Goal: Transaction & Acquisition: Purchase product/service

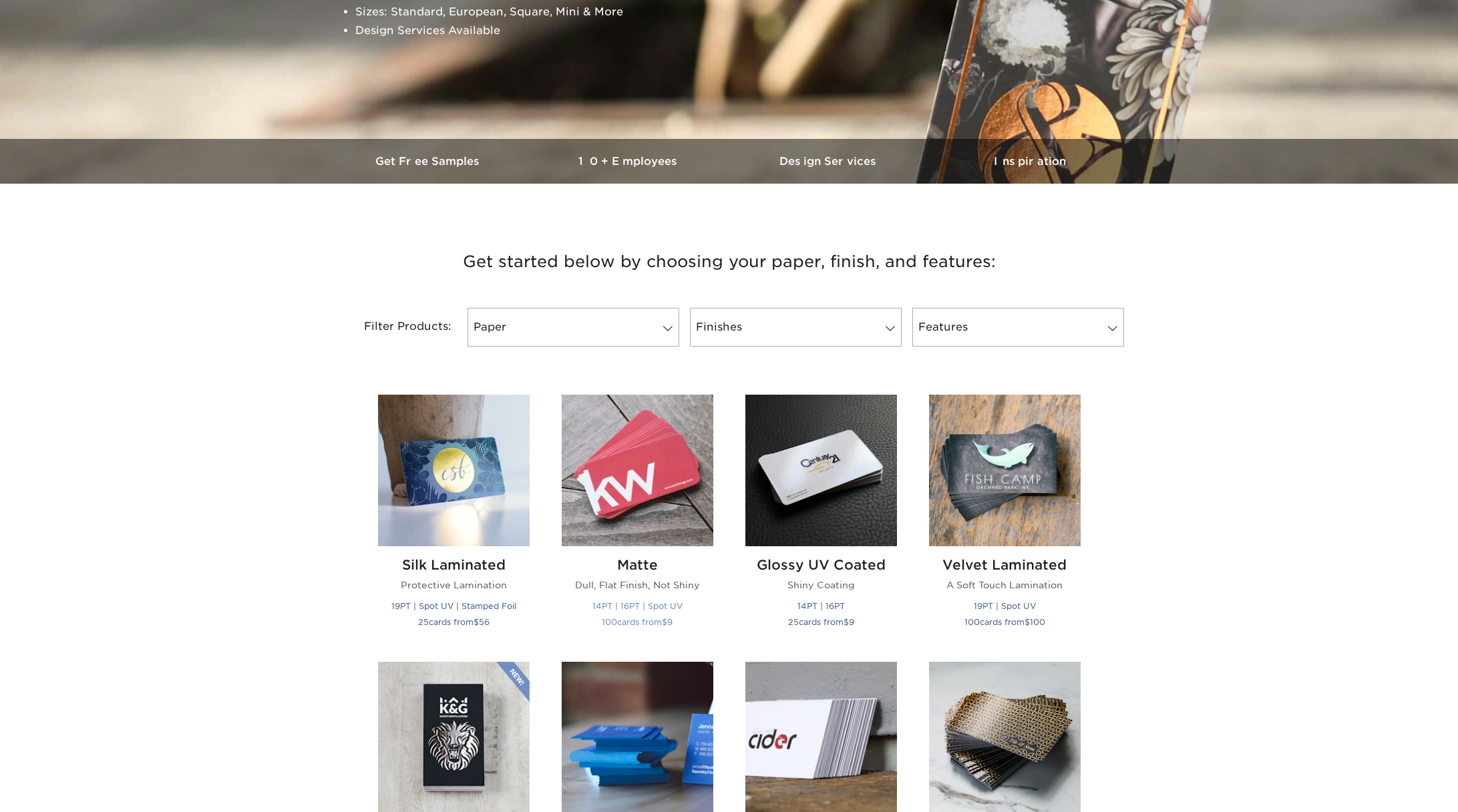
scroll to position [312, 0]
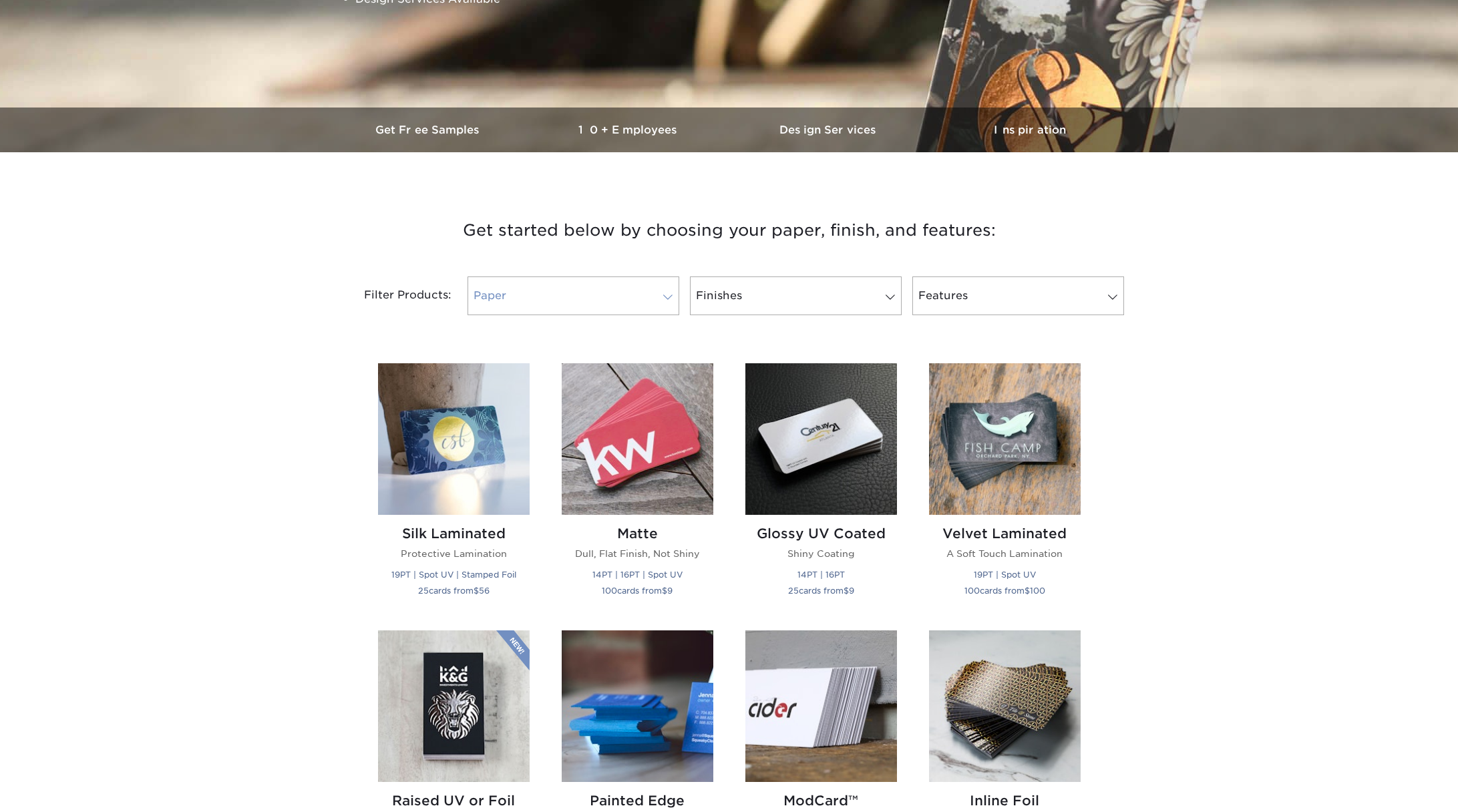
click at [652, 291] on link "Paper" at bounding box center [573, 296] width 212 height 38
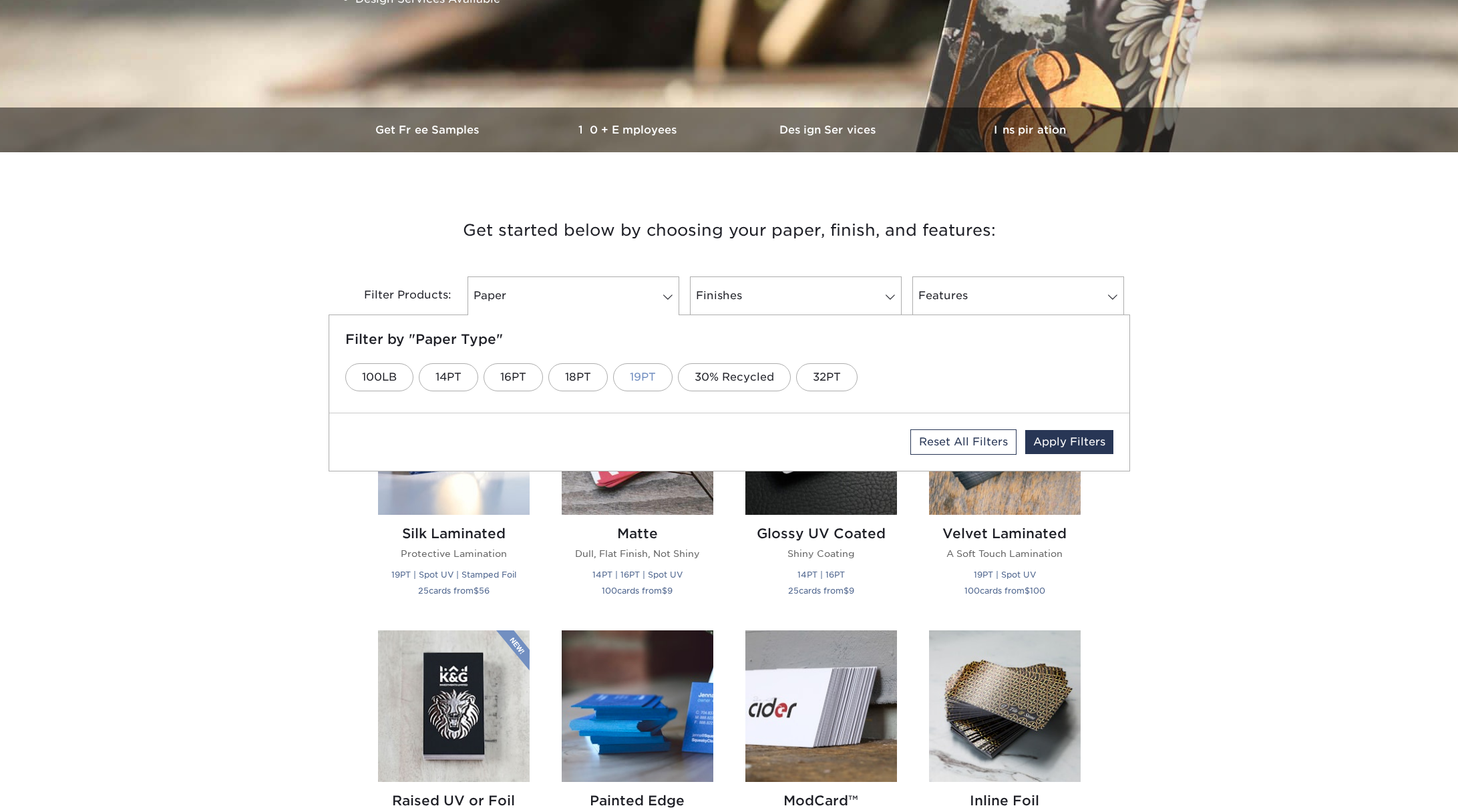
click at [647, 376] on link "19PT" at bounding box center [643, 377] width 60 height 28
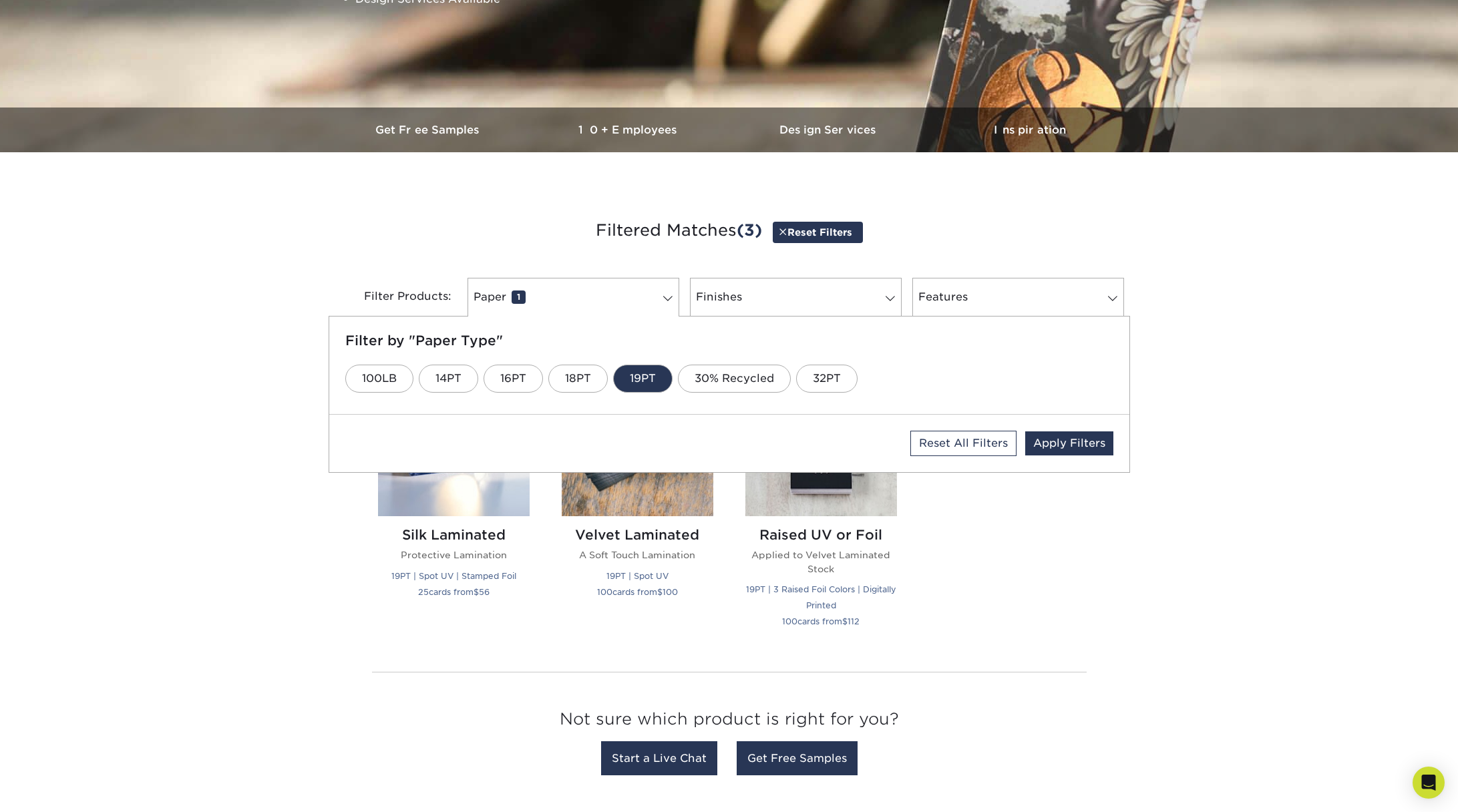
click at [250, 575] on div "Get started below by choosing your paper, finish, and features: Filtered Matche…" at bounding box center [729, 499] width 1458 height 630
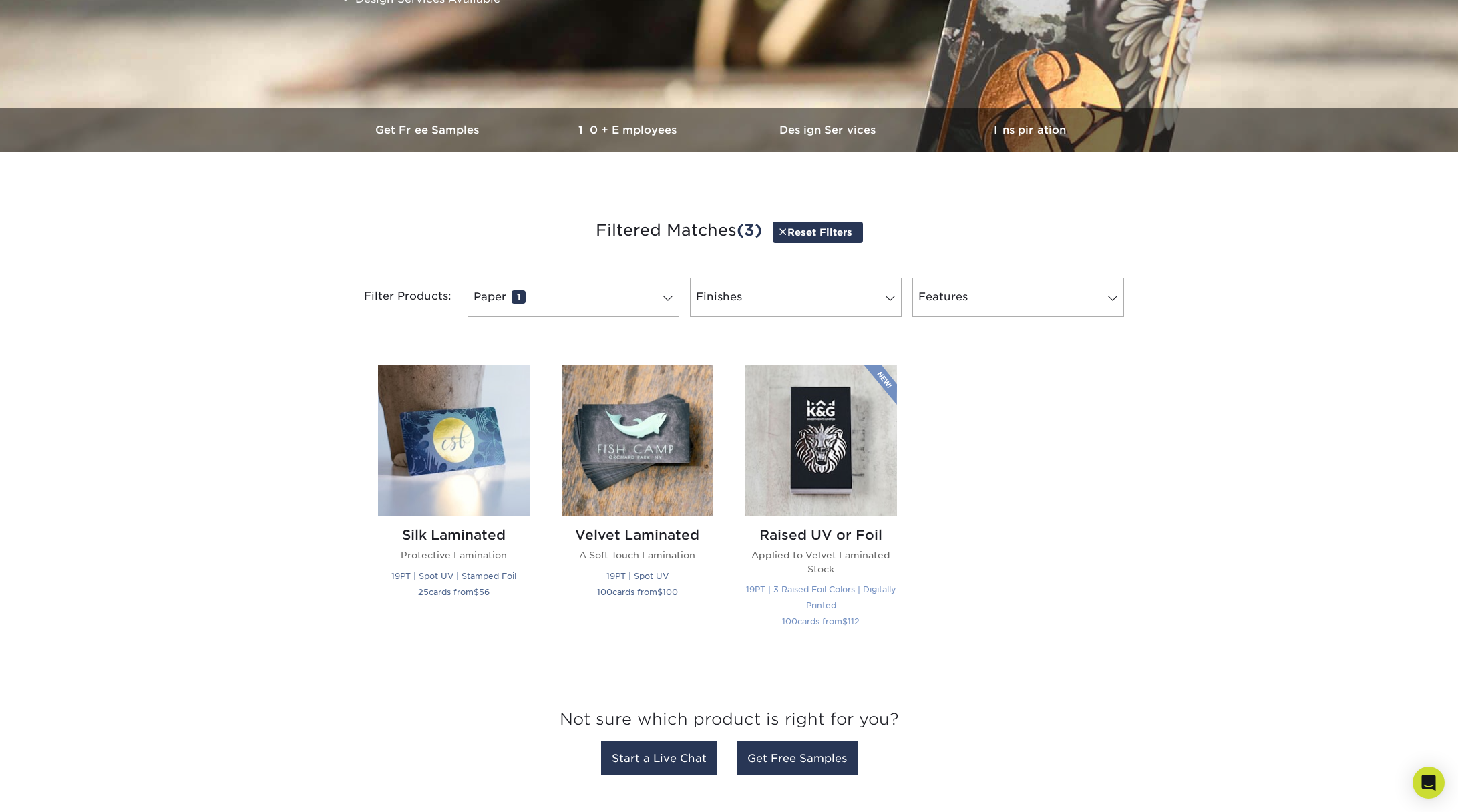
click at [803, 535] on h2 "Raised UV or Foil" at bounding box center [821, 534] width 152 height 16
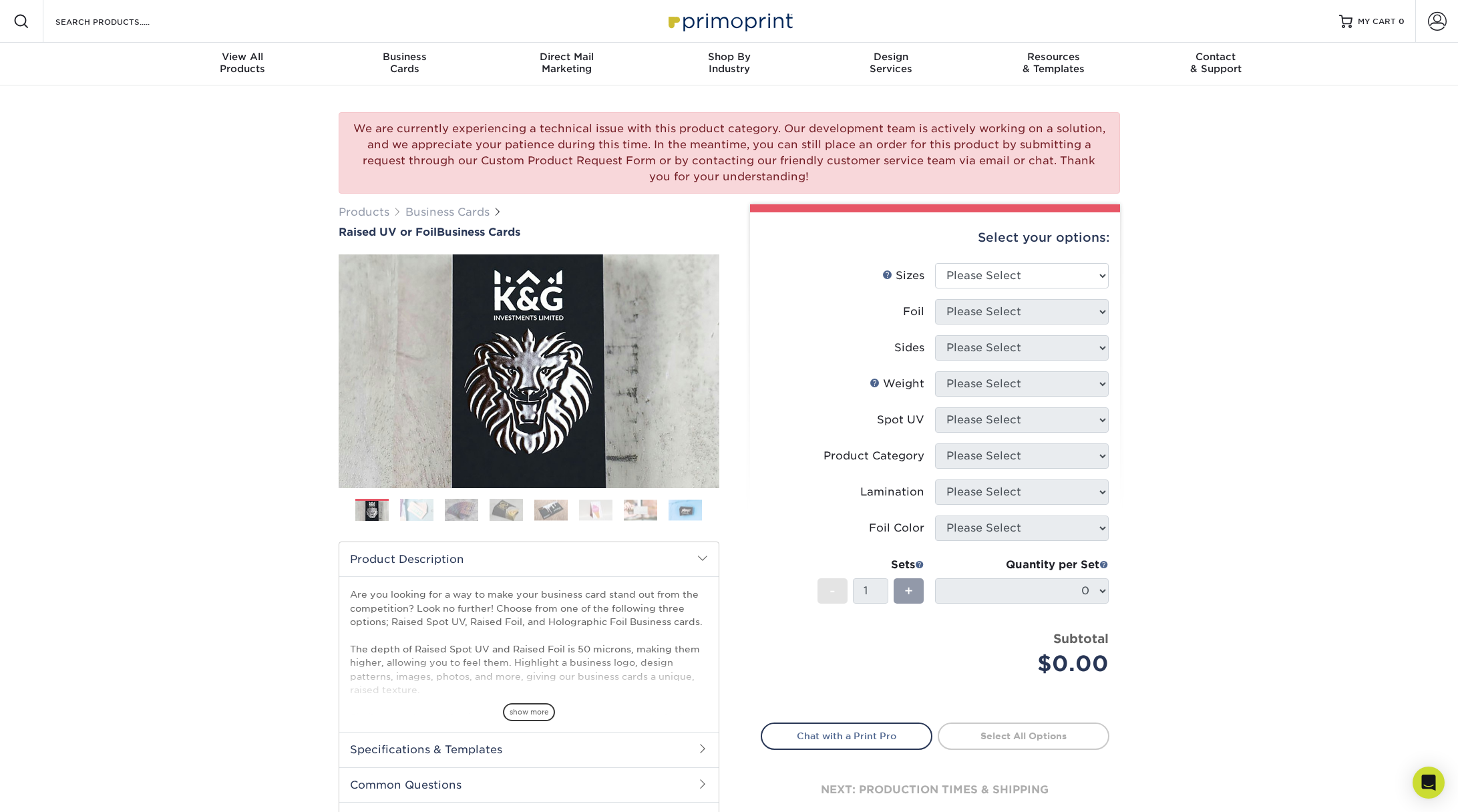
click at [1171, 314] on div "We are currently experiencing a technical issue with this product category. Our…" at bounding box center [729, 488] width 1458 height 805
click at [1429, 779] on icon "Open Intercom Messenger" at bounding box center [1428, 783] width 15 height 17
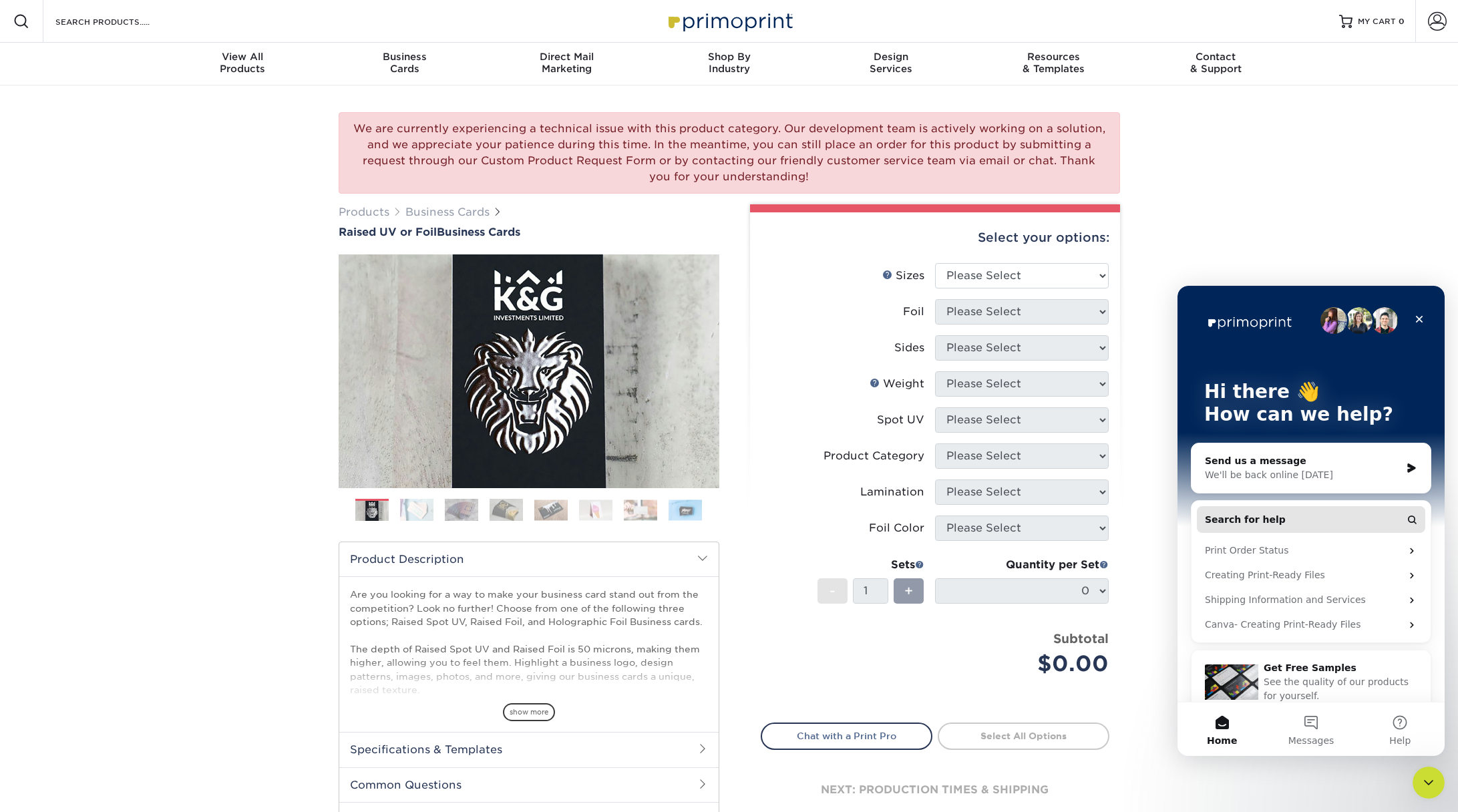
scroll to position [18, 0]
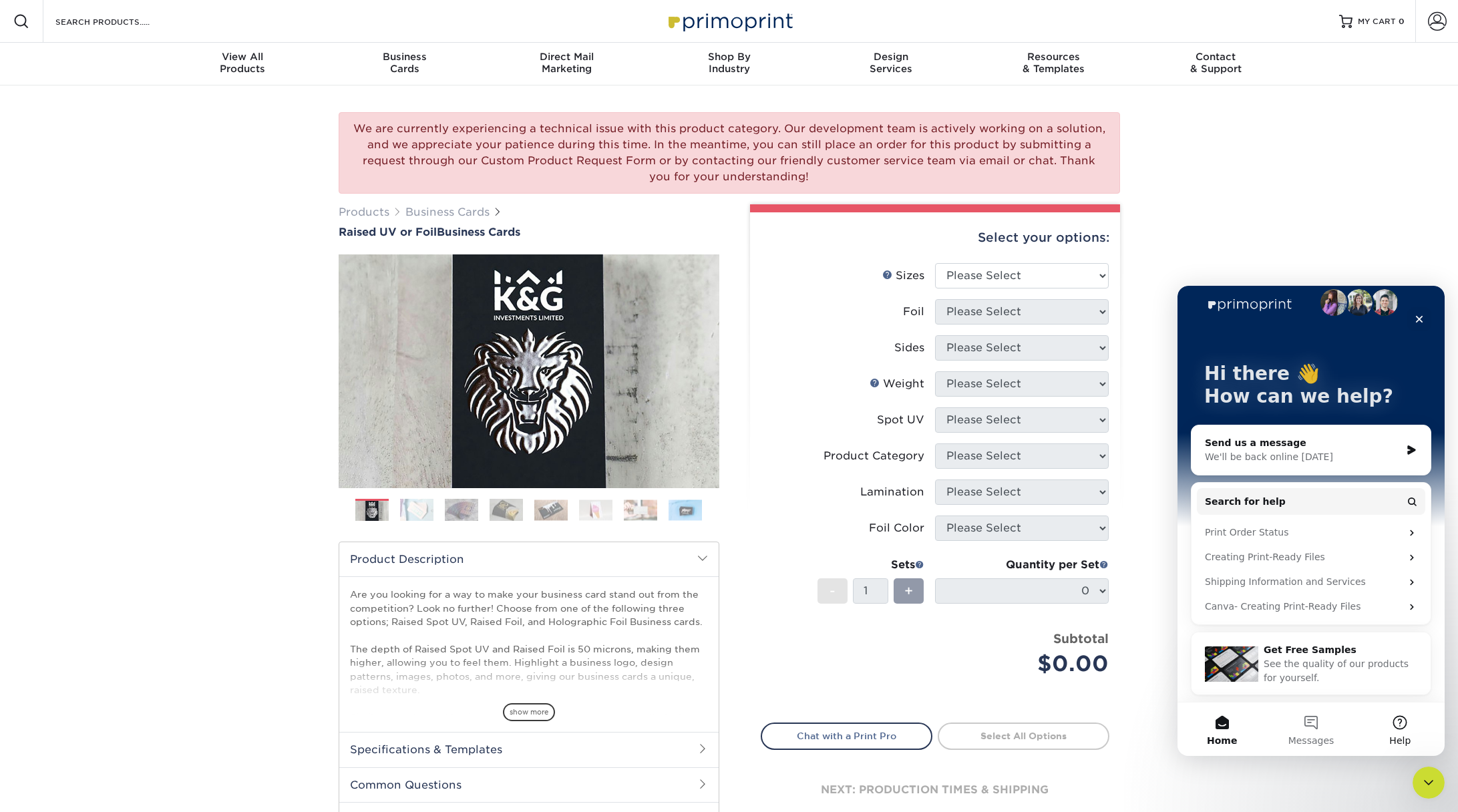
click at [1397, 724] on button "Help" at bounding box center [1400, 729] width 89 height 53
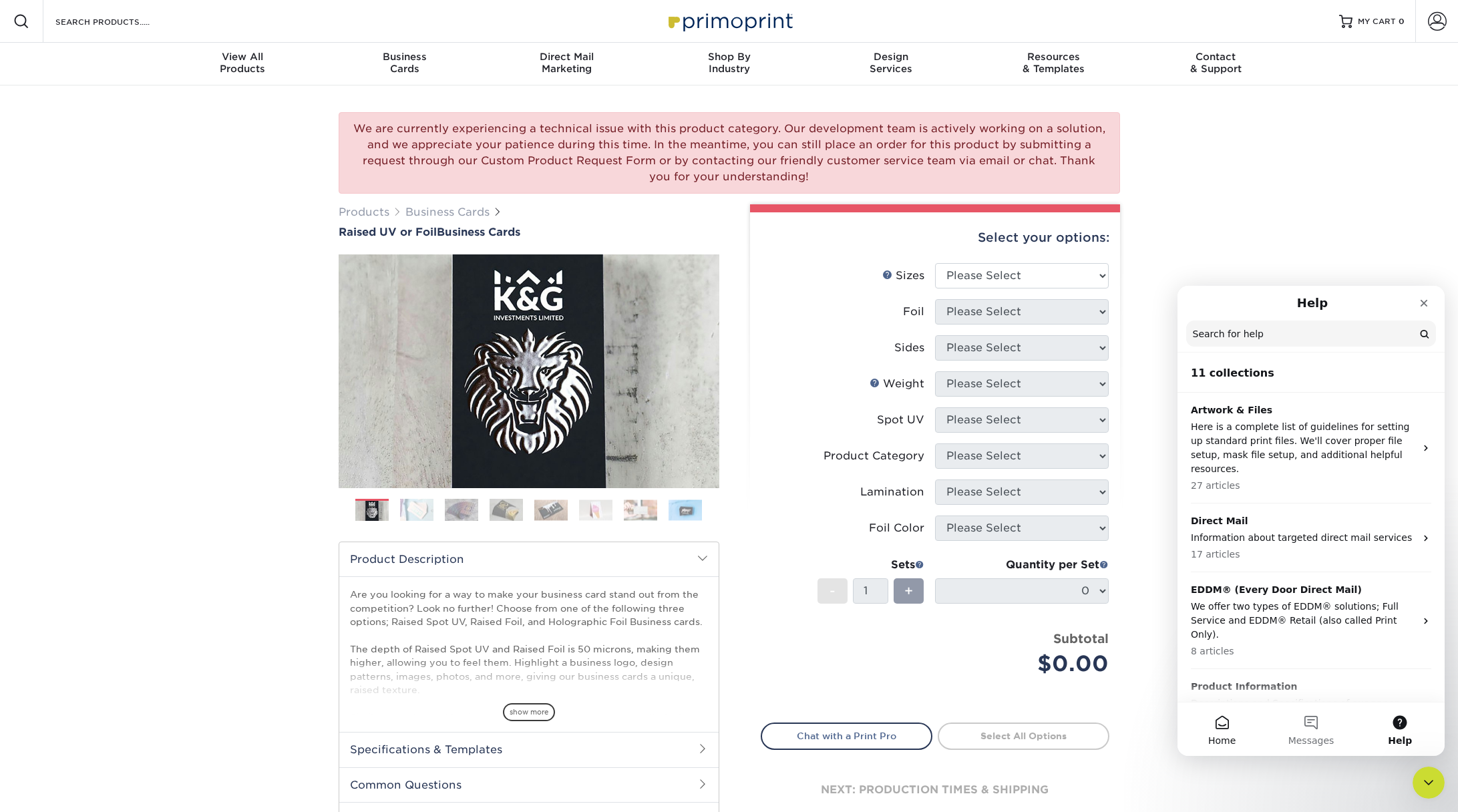
click at [1226, 724] on button "Home" at bounding box center [1222, 729] width 89 height 53
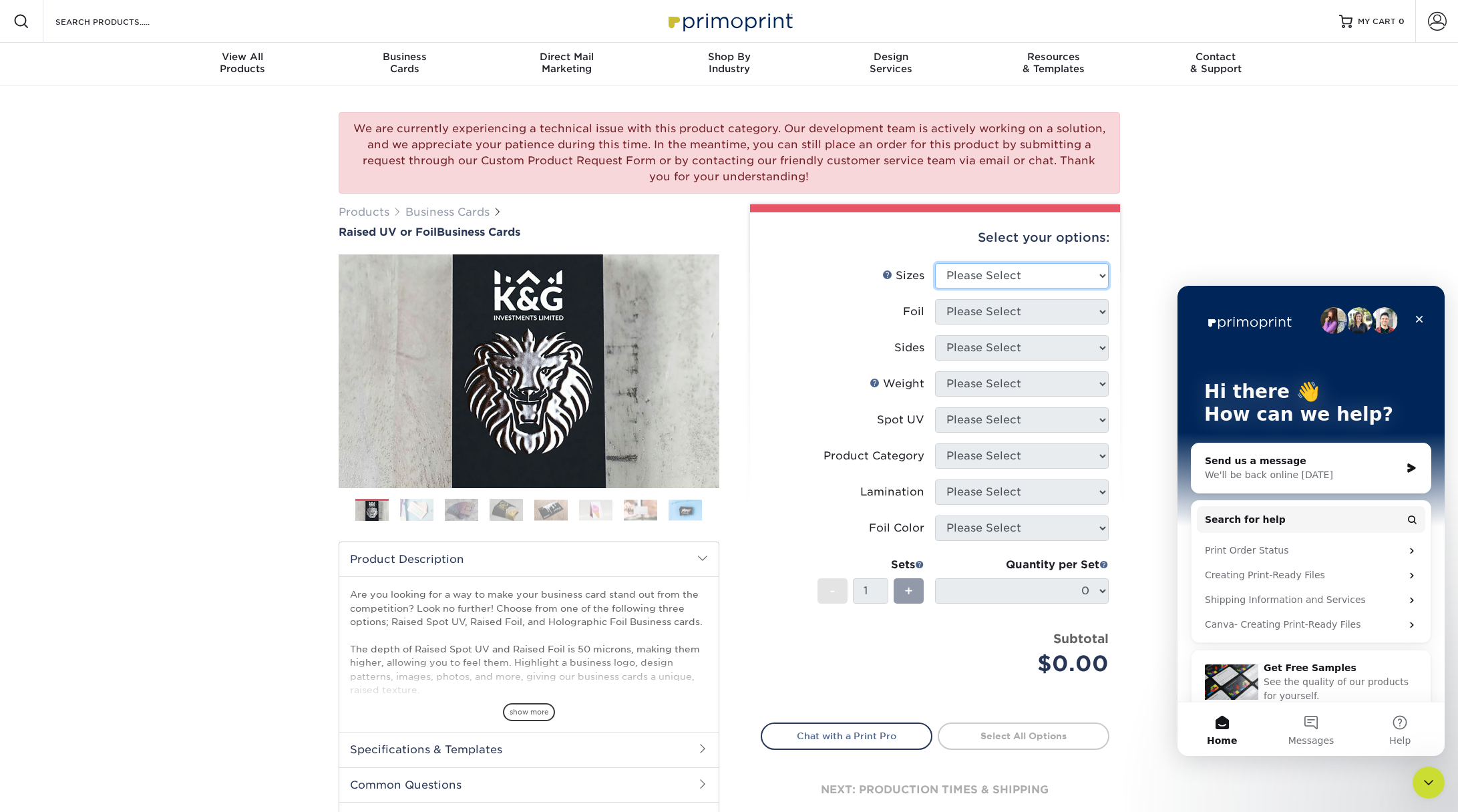
click at [1041, 273] on select "Please Select 2" x 3.5" - Standard" at bounding box center [1021, 276] width 174 height 25
select select "2.00x3.50"
click at [935, 263] on select "Please Select 2" x 3.5" - Standard" at bounding box center [1021, 276] width 174 height 25
click at [1029, 320] on select "Please Select No Yes" at bounding box center [1021, 311] width 174 height 25
select select "1"
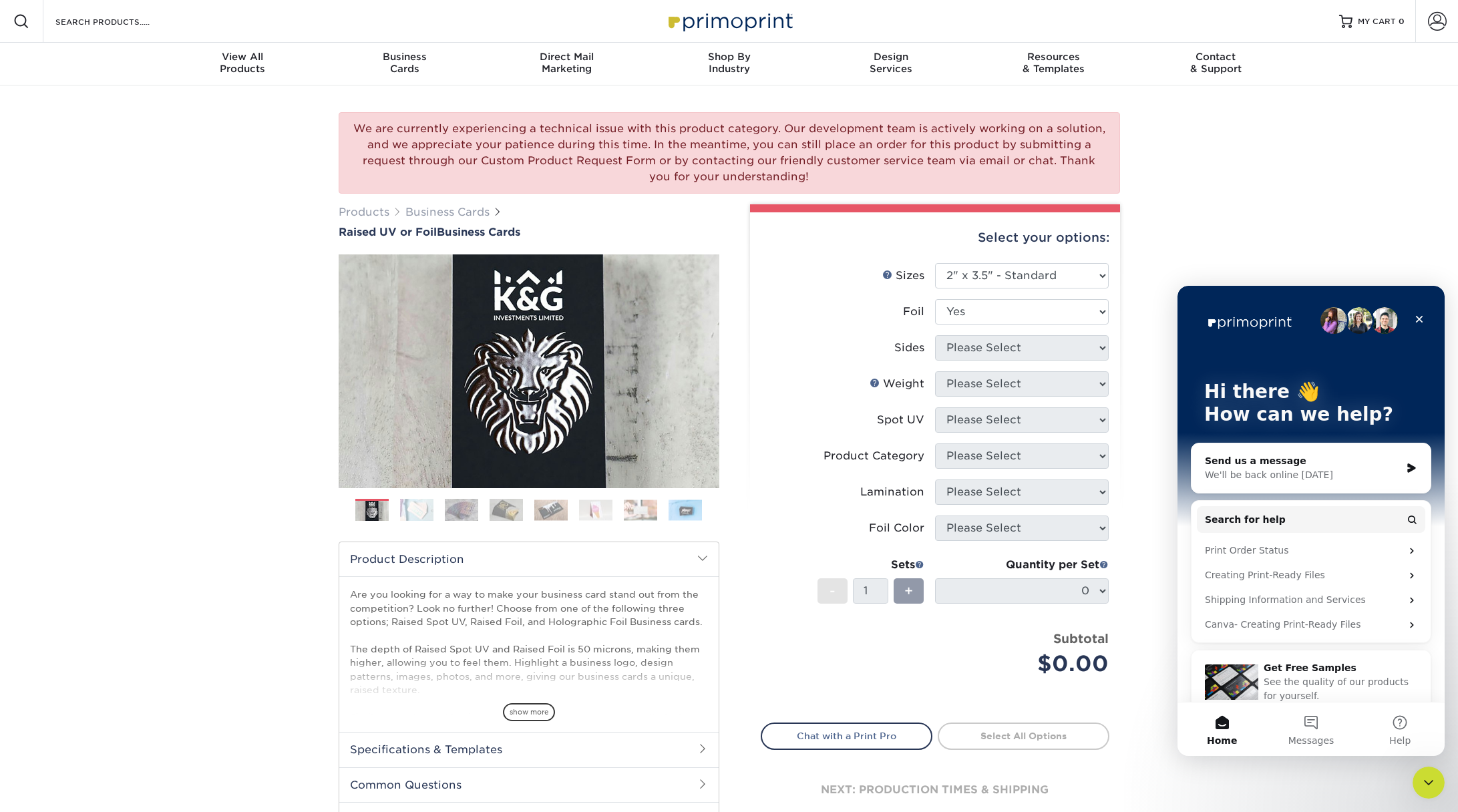
click at [935, 299] on select "Please Select No Yes" at bounding box center [1021, 311] width 174 height 25
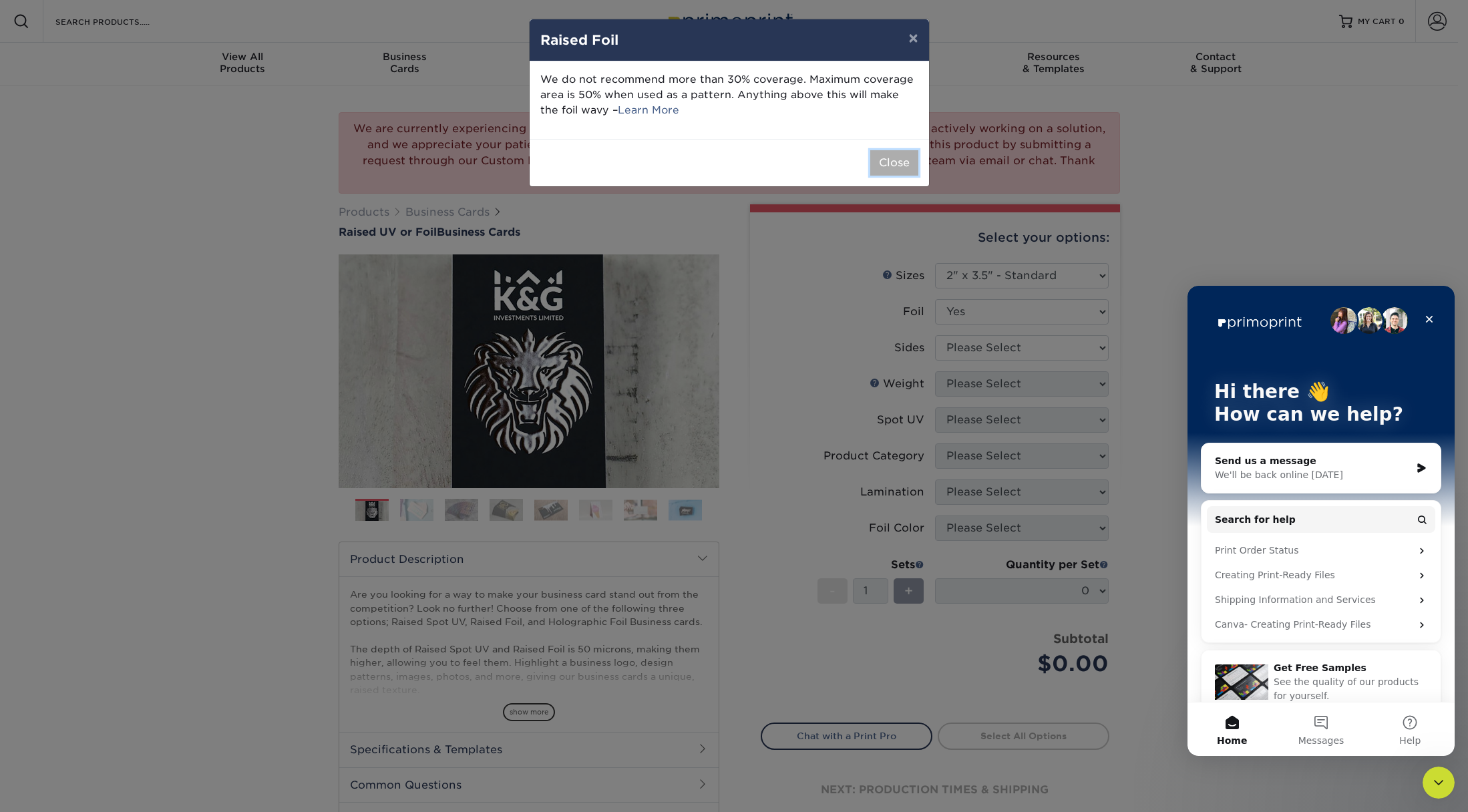
click at [890, 169] on button "Close" at bounding box center [895, 163] width 48 height 25
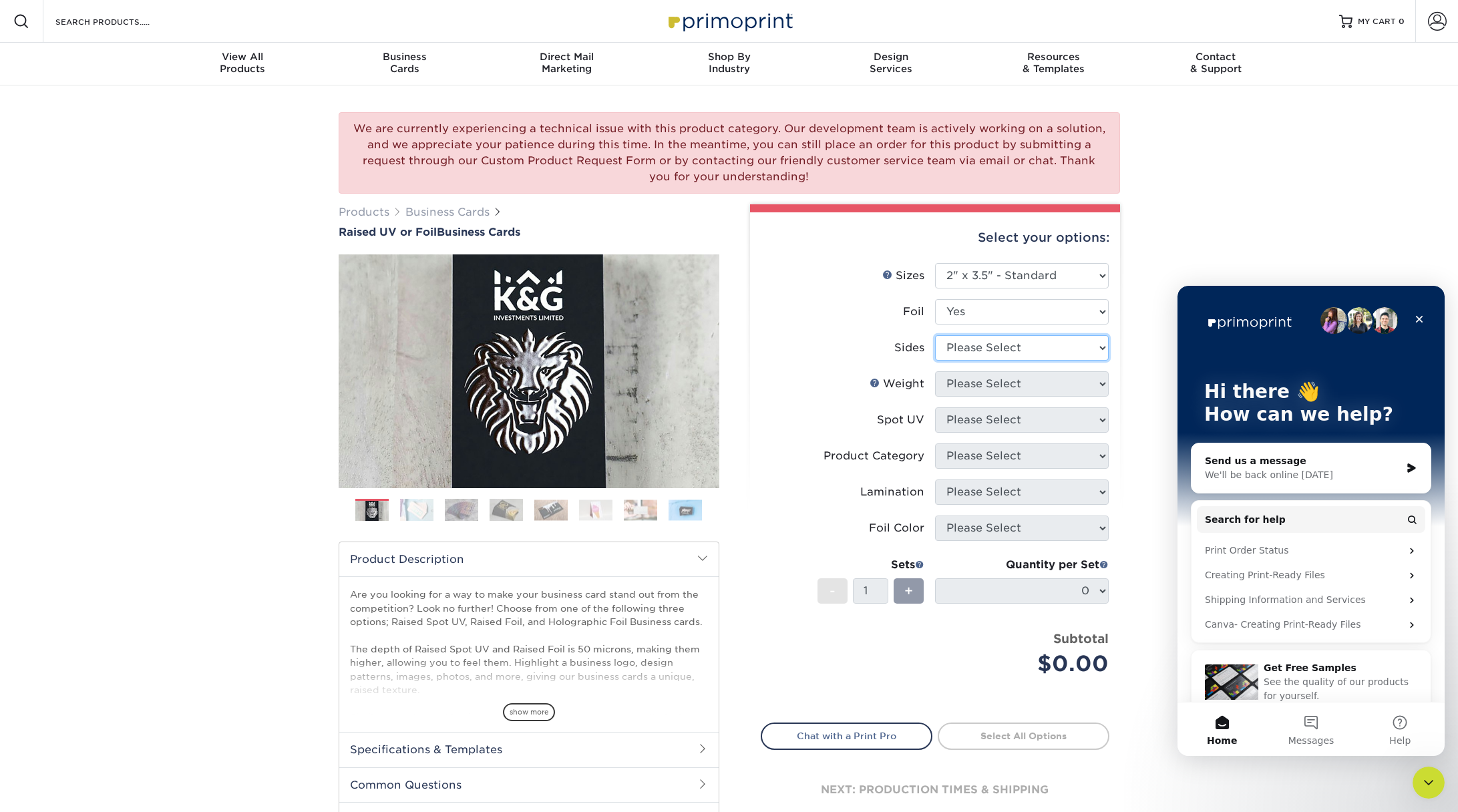
click at [1040, 348] on select "Please Select Print Both Sides - Foil Both Sides Print Both Sides - Foil Front …" at bounding box center [1021, 348] width 174 height 25
select select "e9e9dfb3-fba1-4d60-972c-fd9ca5904d33"
click at [935, 335] on select "Please Select Print Both Sides - Foil Both Sides Print Both Sides - Foil Front …" at bounding box center [1021, 348] width 174 height 25
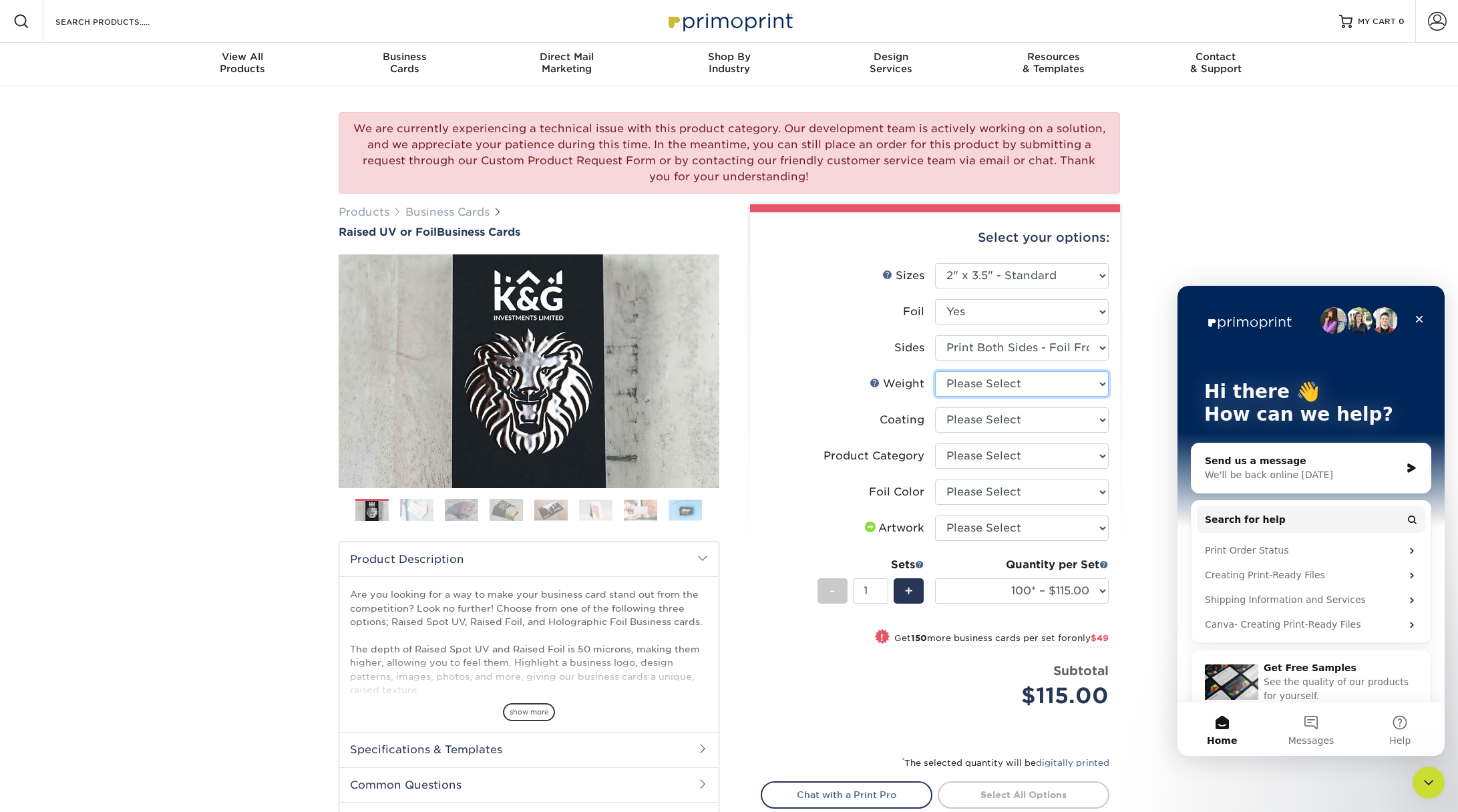
click at [1036, 383] on select "Please Select 16PT" at bounding box center [1021, 383] width 174 height 25
select select "16PT"
click at [935, 371] on select "Please Select 16PT" at bounding box center [1021, 383] width 174 height 25
click at [1031, 422] on select at bounding box center [1021, 420] width 174 height 25
select select "3e7618de-abca-4bda-9f97-8b9129e913d8"
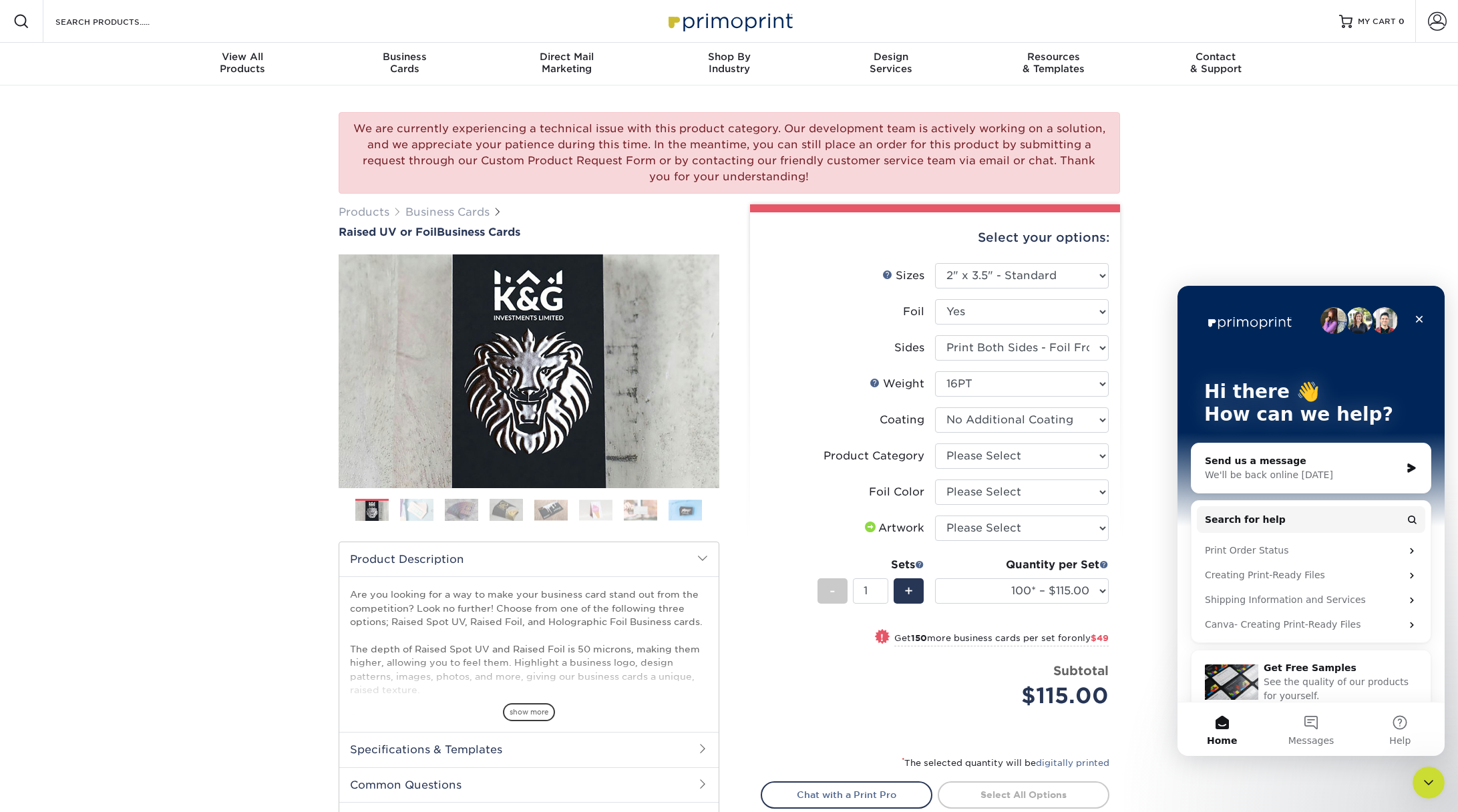
click at [935, 407] on select at bounding box center [1021, 420] width 174 height 25
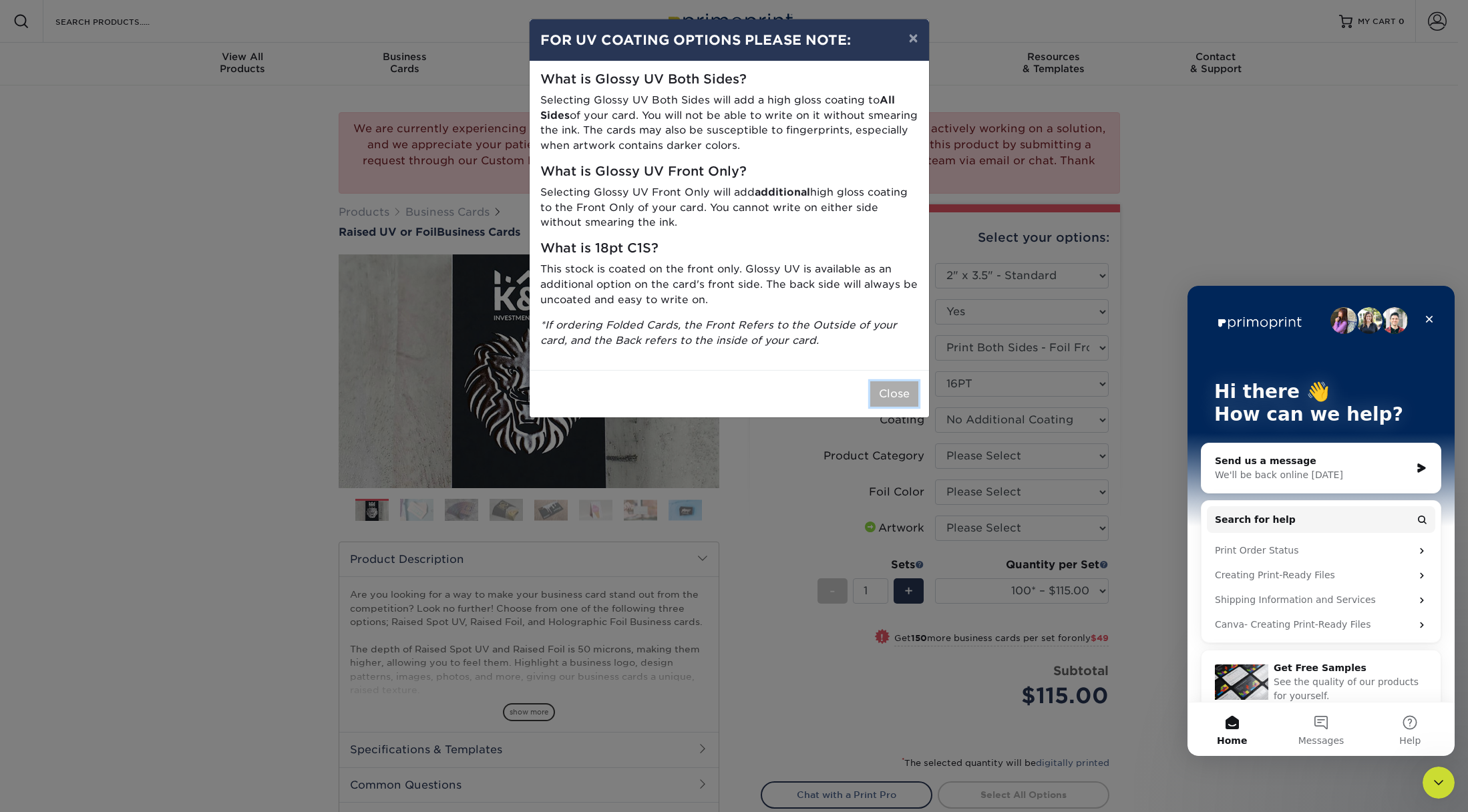
click at [882, 396] on button "Close" at bounding box center [895, 394] width 48 height 25
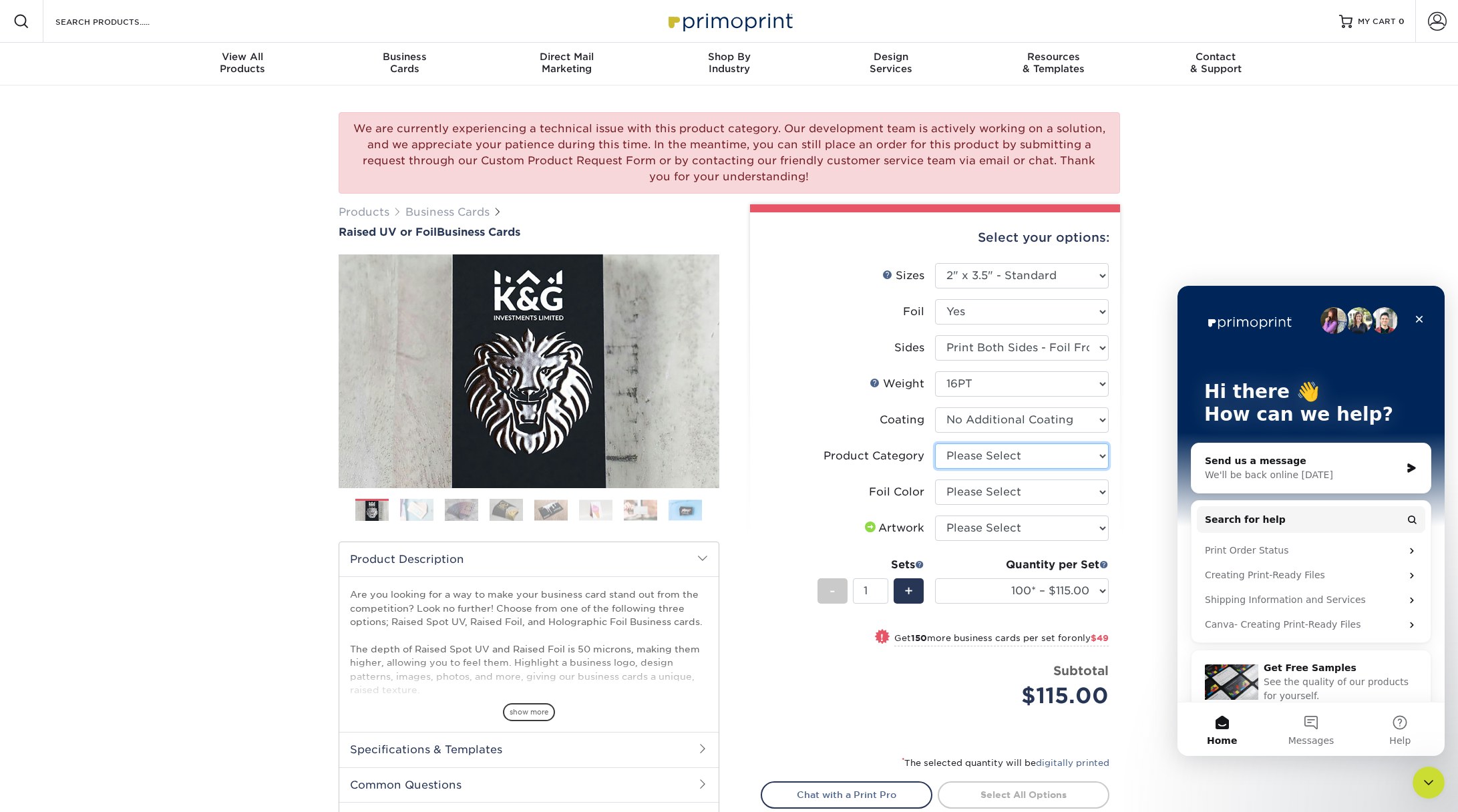
click at [1016, 462] on select "Please Select Business Cards" at bounding box center [1021, 456] width 174 height 25
select select "3b5148f1-0588-4f88-a218-97bcfdce65c1"
click at [935, 444] on select "Please Select Business Cards" at bounding box center [1021, 456] width 174 height 25
click at [1007, 495] on select "Please Select Silver Foil Gold Foil Holographic Foil" at bounding box center [1021, 492] width 174 height 25
select select "acffa4a5-22f9-4585-ba3f-0adaa54b8c85"
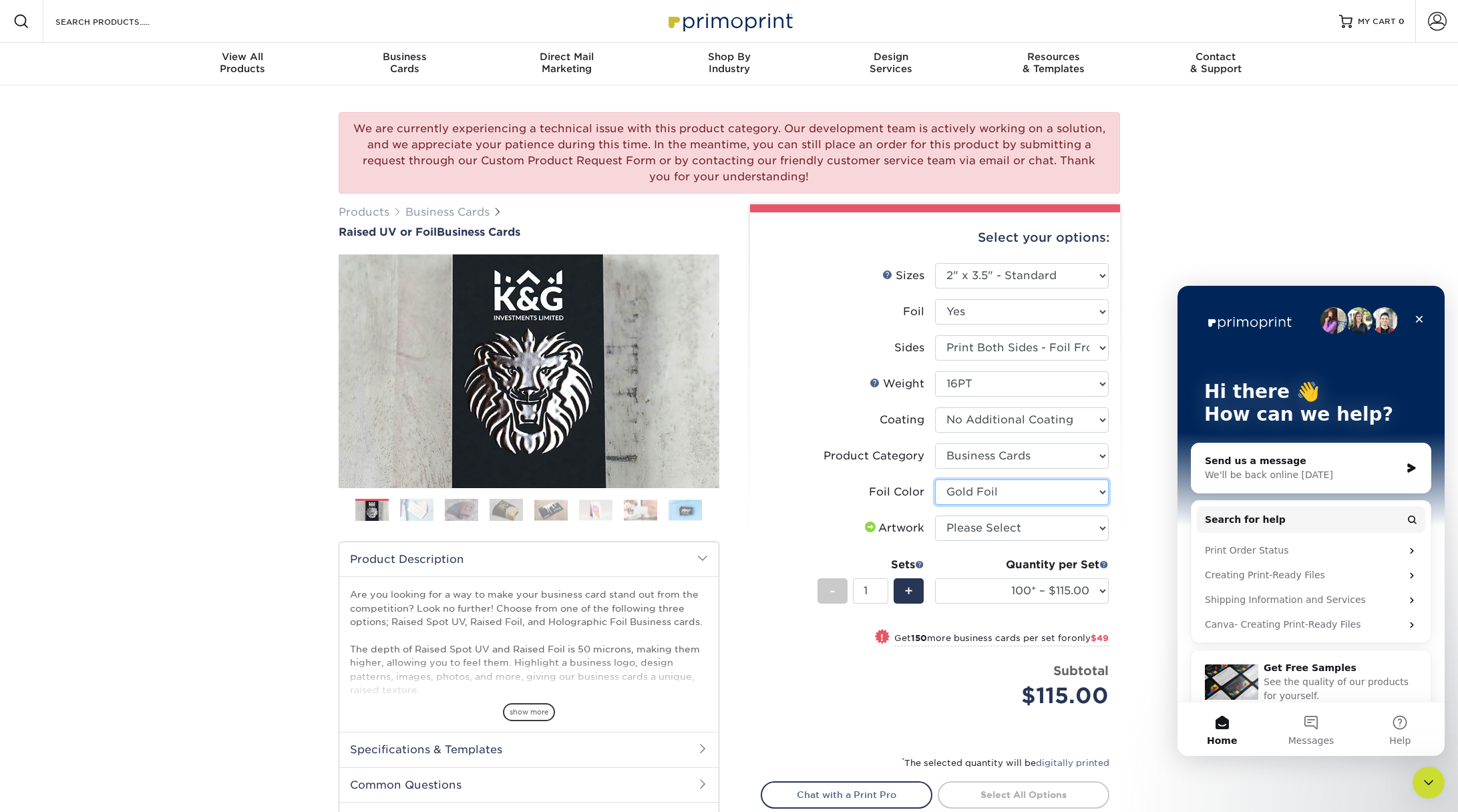
click at [935, 479] on select "Please Select Silver Foil Gold Foil Holographic Foil" at bounding box center [1021, 492] width 174 height 25
click at [999, 527] on select "Please Select I will upload files I need a design - $100" at bounding box center [1021, 528] width 174 height 25
select select "upload"
click at [935, 516] on select "Please Select I will upload files I need a design - $100" at bounding box center [1021, 528] width 174 height 25
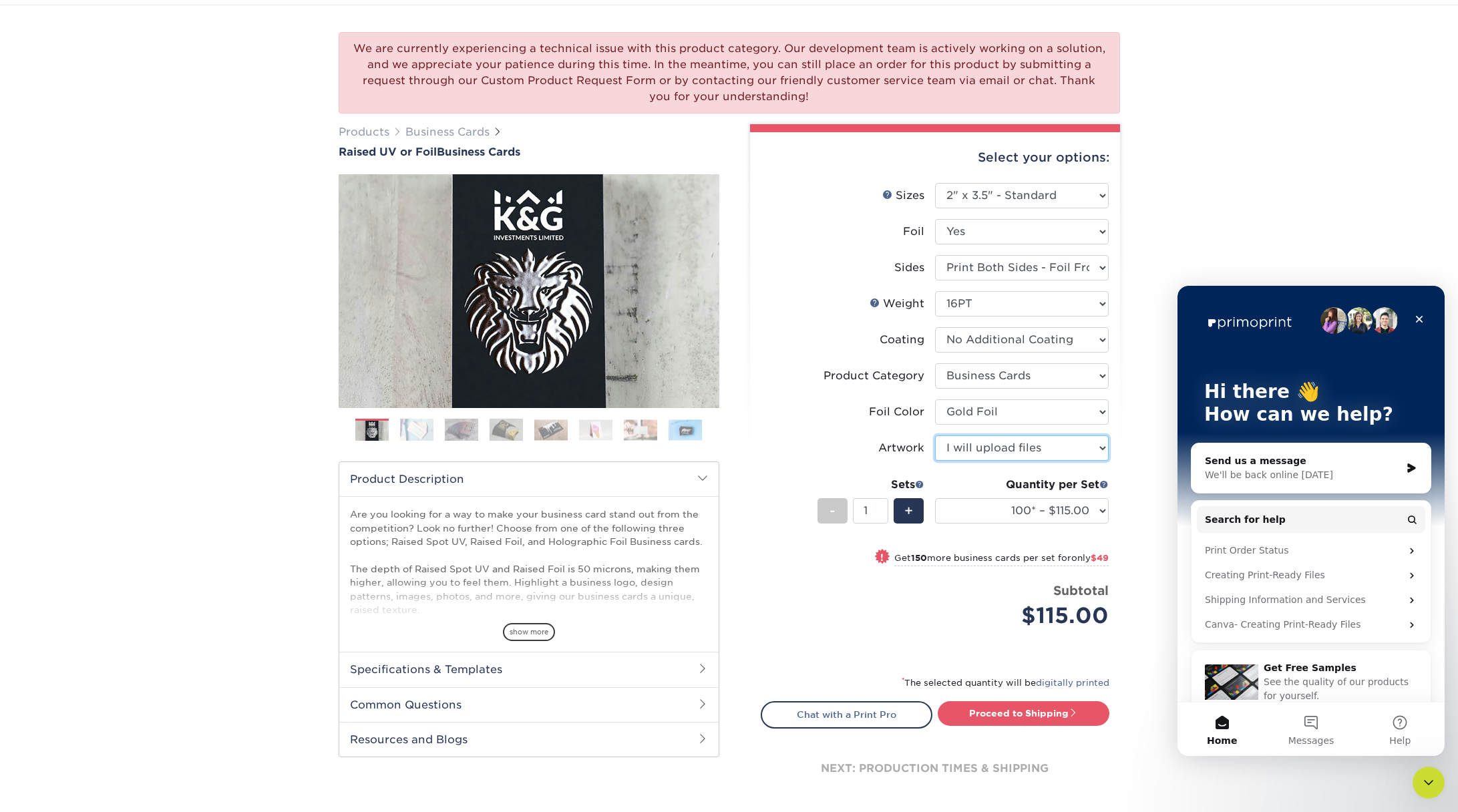
scroll to position [156, 0]
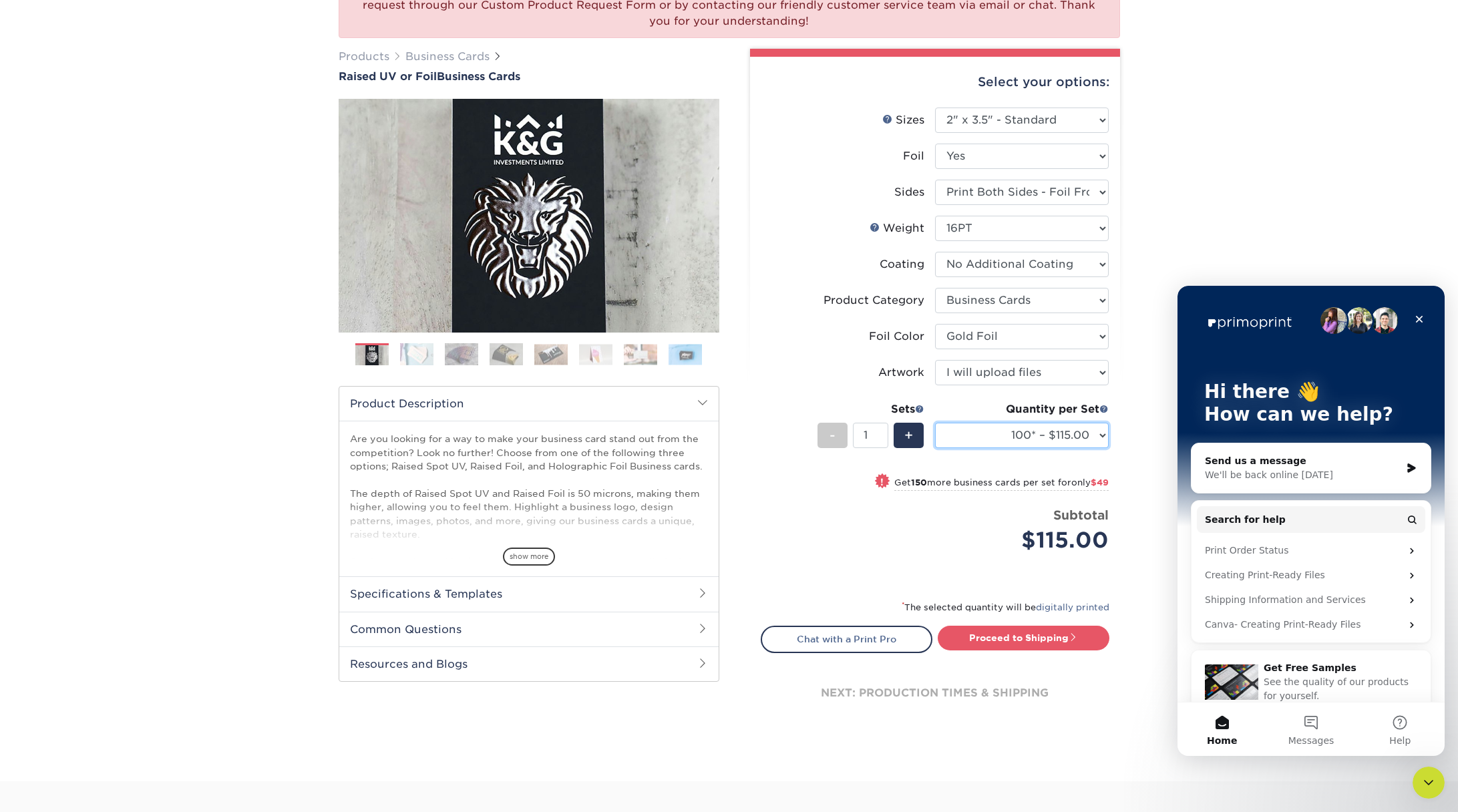
click at [1046, 444] on select "100* – $115.00 250* – $164.00 500* – $221.00" at bounding box center [1021, 435] width 174 height 25
click at [935, 422] on select "100* – $115.00 250* – $164.00 500* – $221.00" at bounding box center [1021, 435] width 174 height 25
click at [1090, 431] on select "100* – $115.00 250* – $164.00 500* – $221.00" at bounding box center [1021, 435] width 174 height 25
click at [935, 422] on select "100* – $115.00 250* – $164.00 500* – $221.00" at bounding box center [1021, 435] width 174 height 25
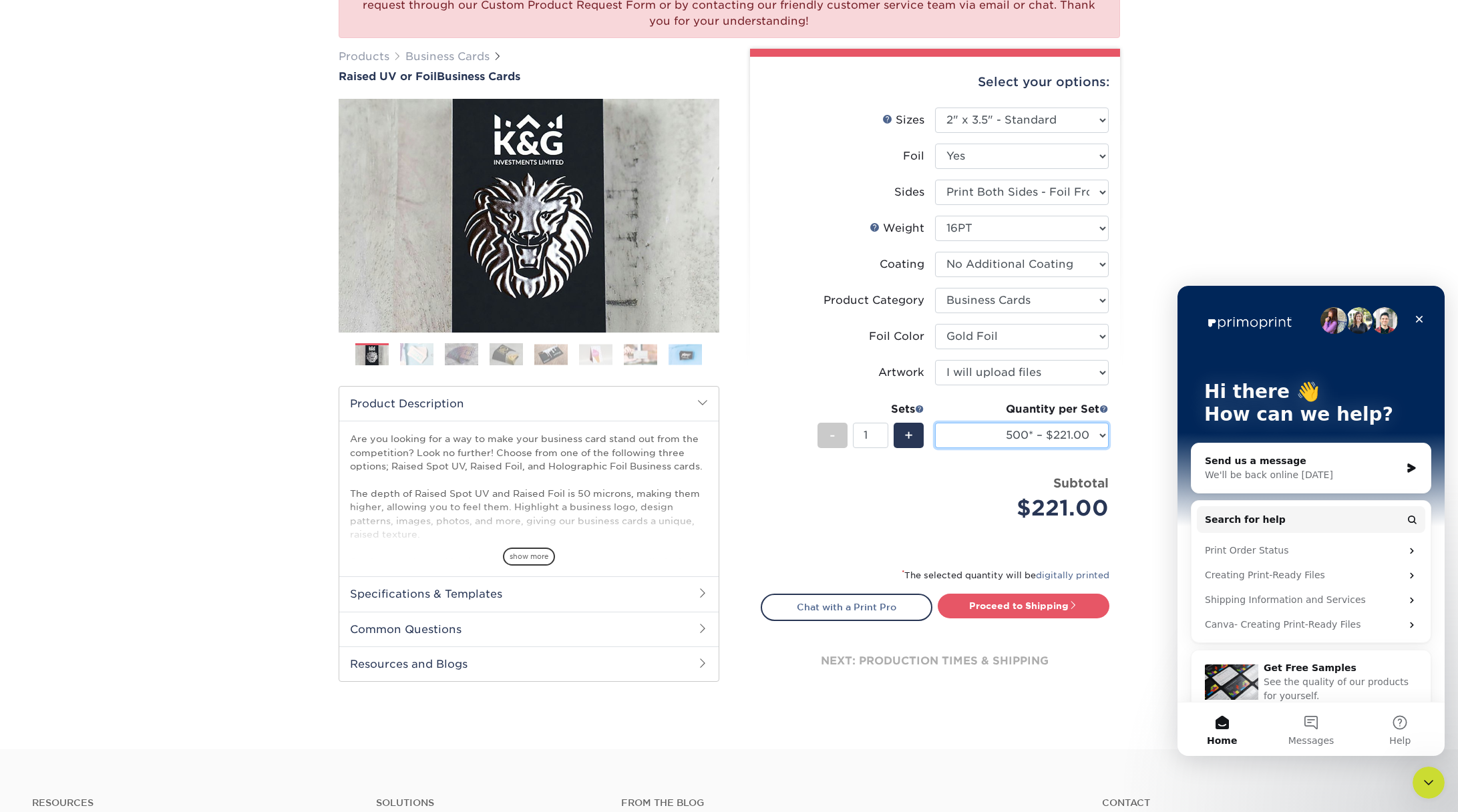
click at [1068, 431] on select "100* – $115.00 250* – $164.00 500* – $221.00" at bounding box center [1021, 435] width 174 height 25
select select "250* – $164.00"
click at [935, 422] on select "100* – $115.00 250* – $164.00 500* – $221.00" at bounding box center [1021, 435] width 174 height 25
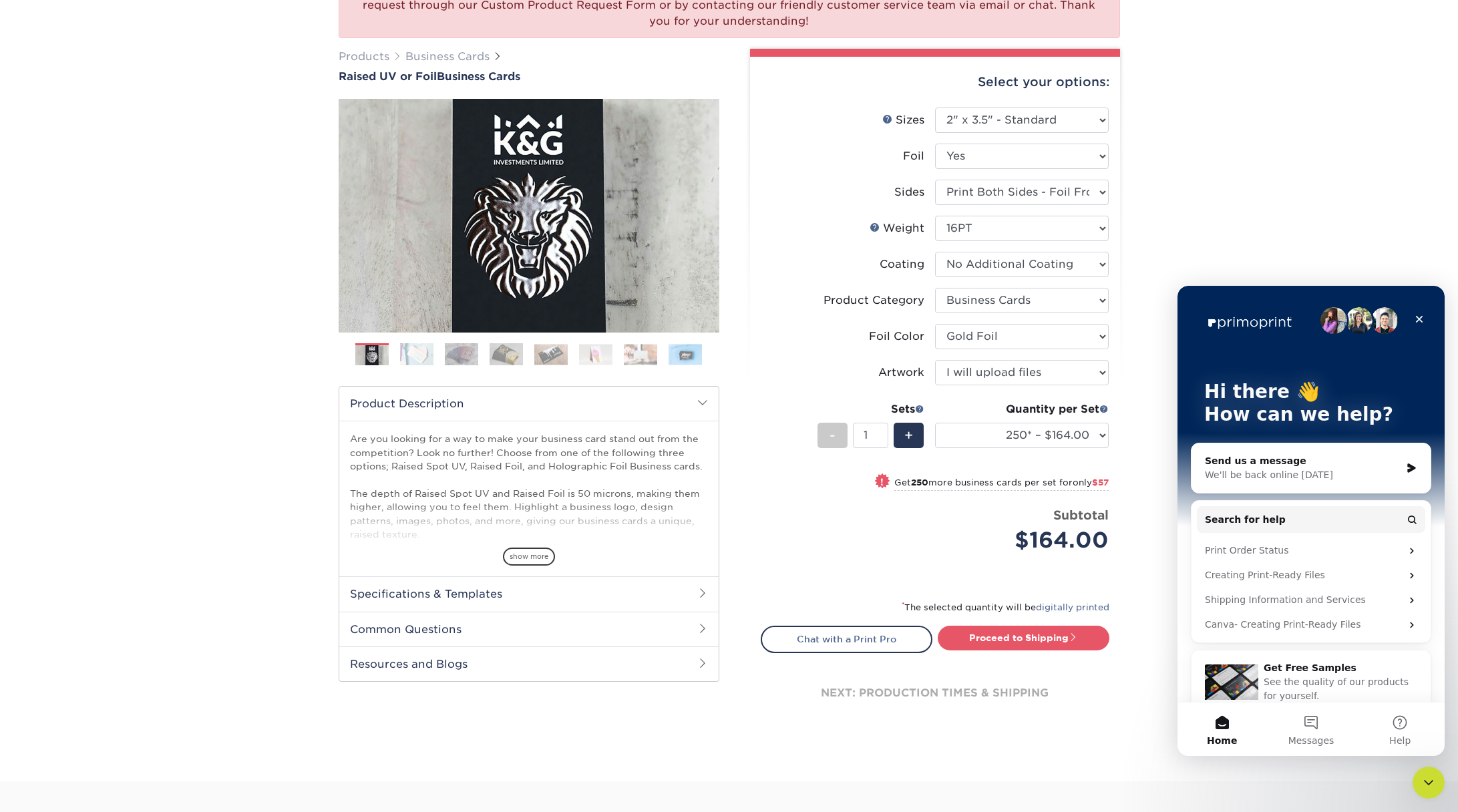
click at [1136, 445] on div "We are currently experiencing a technical issue with this product category. Our…" at bounding box center [729, 355] width 1458 height 851
click at [615, 588] on h2 "Specifications & Templates" at bounding box center [529, 593] width 379 height 35
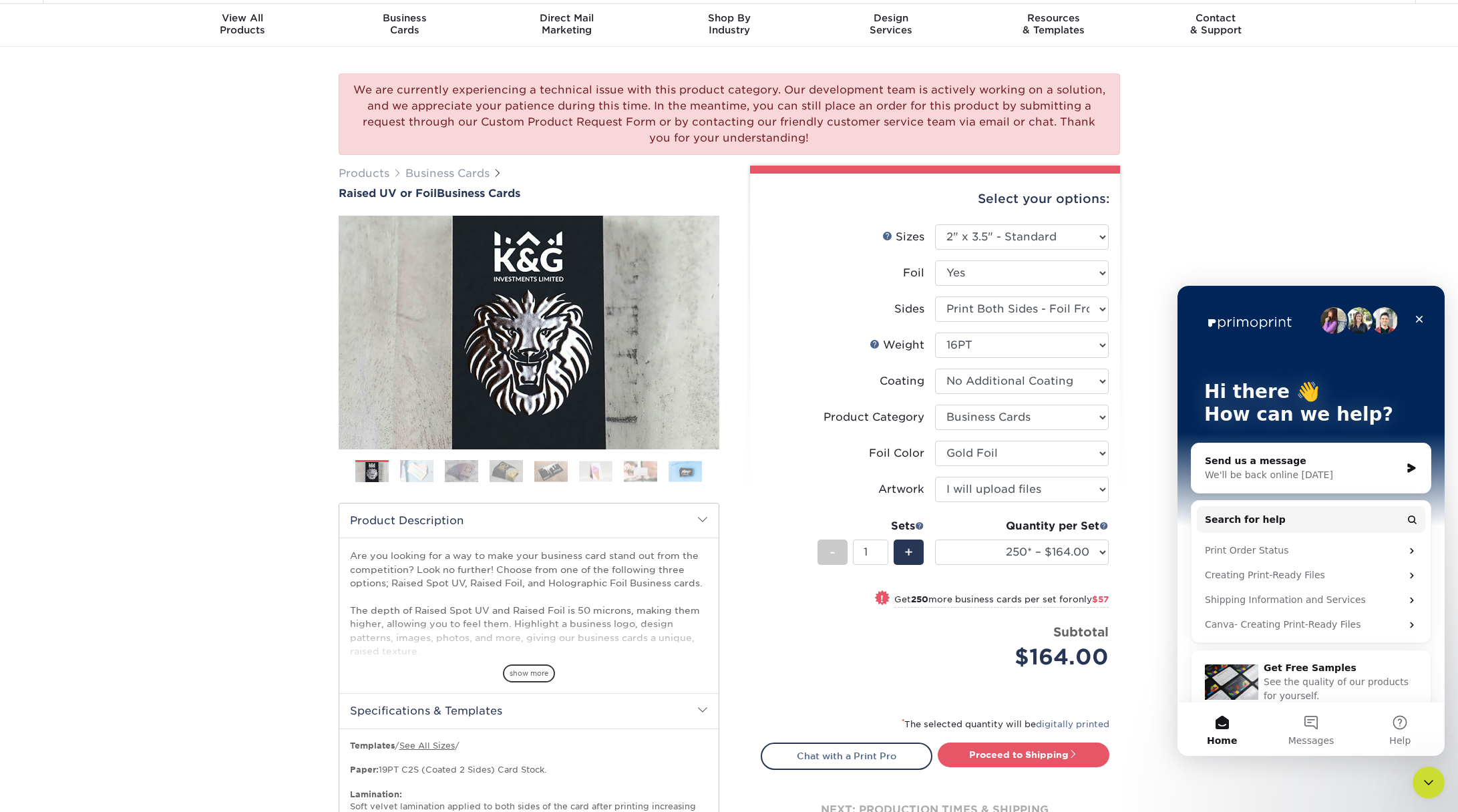
scroll to position [0, 0]
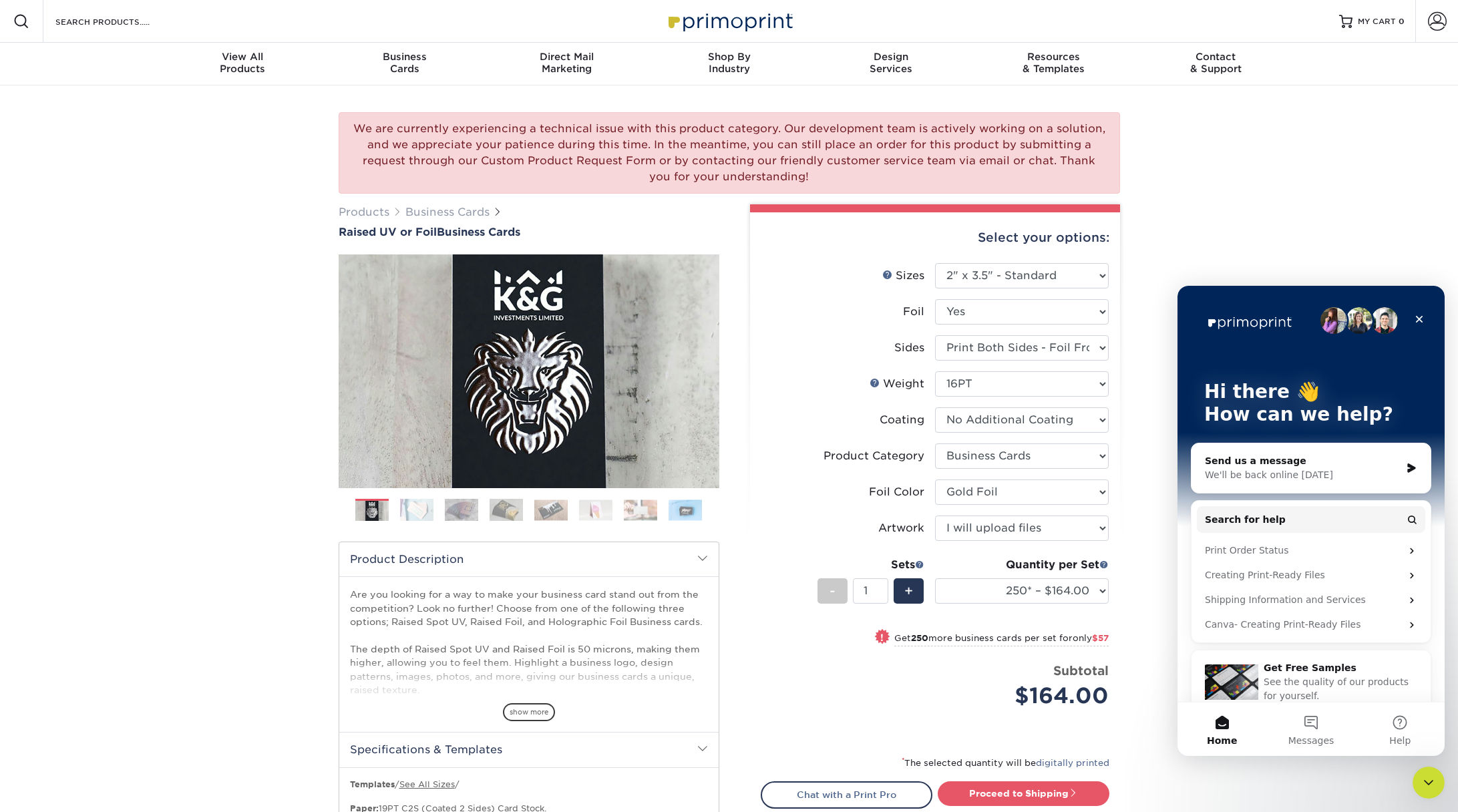
click at [428, 512] on img at bounding box center [416, 510] width 34 height 23
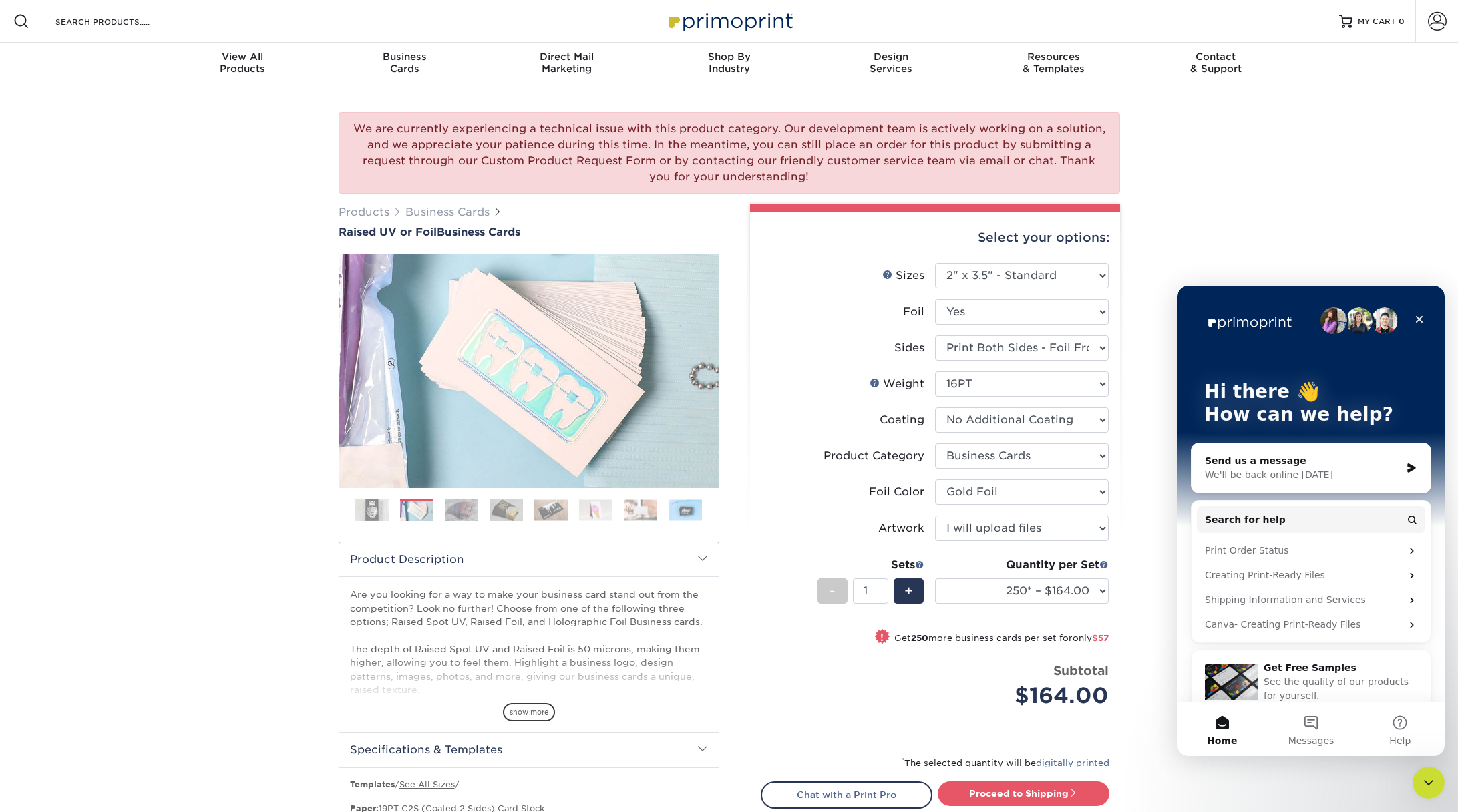
click at [457, 509] on img at bounding box center [461, 510] width 34 height 23
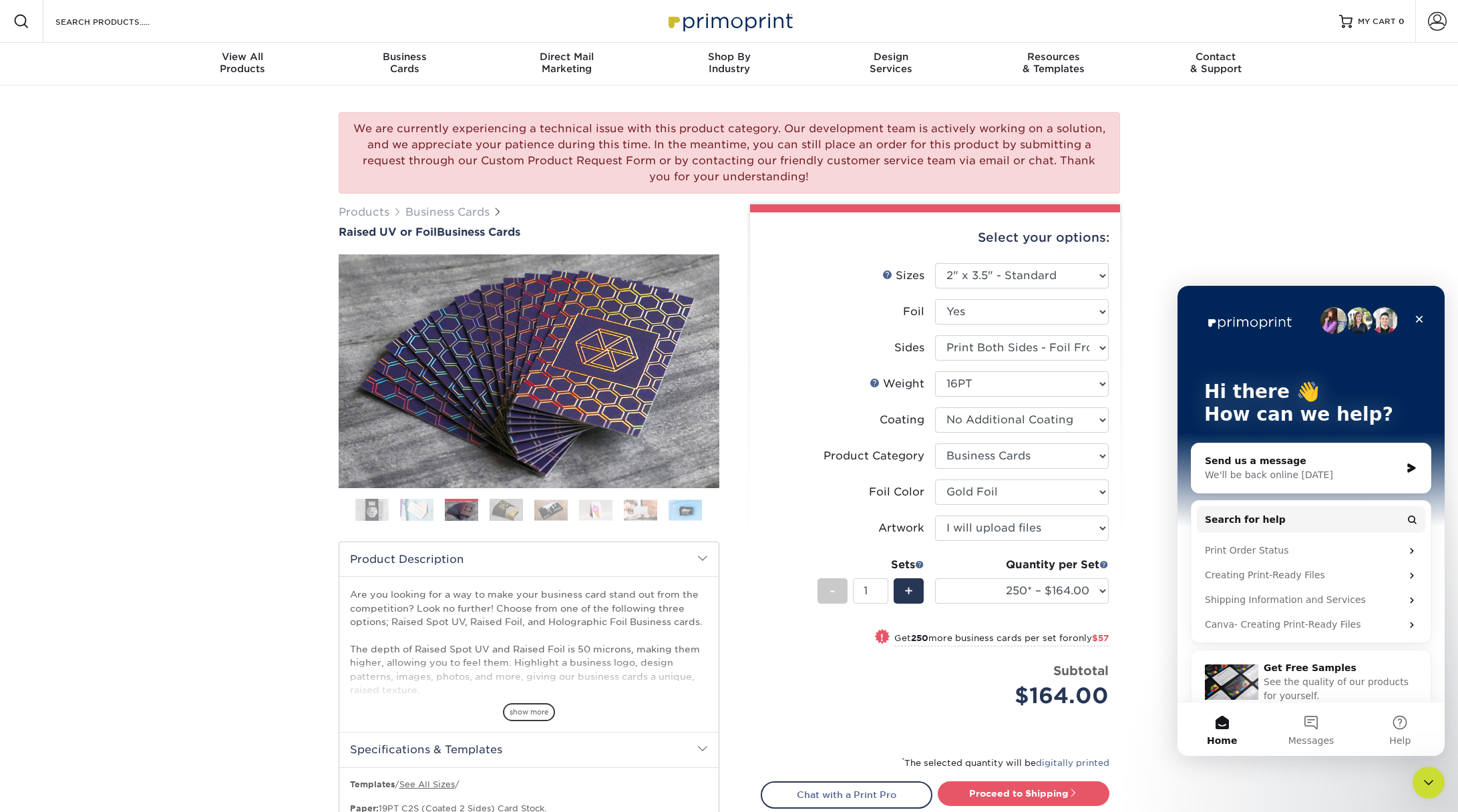
click at [501, 514] on img at bounding box center [506, 510] width 34 height 23
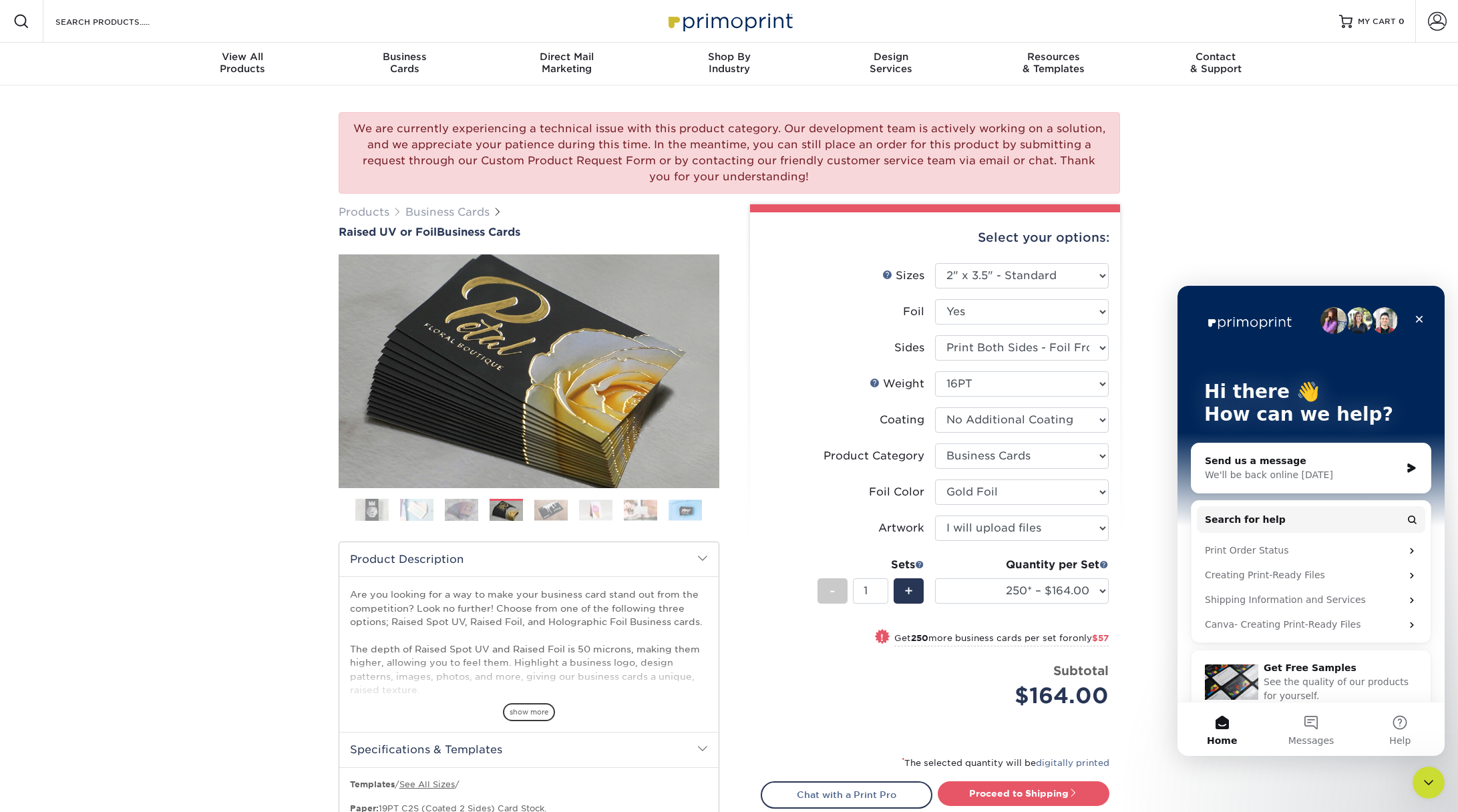
click at [553, 509] on img at bounding box center [551, 510] width 34 height 21
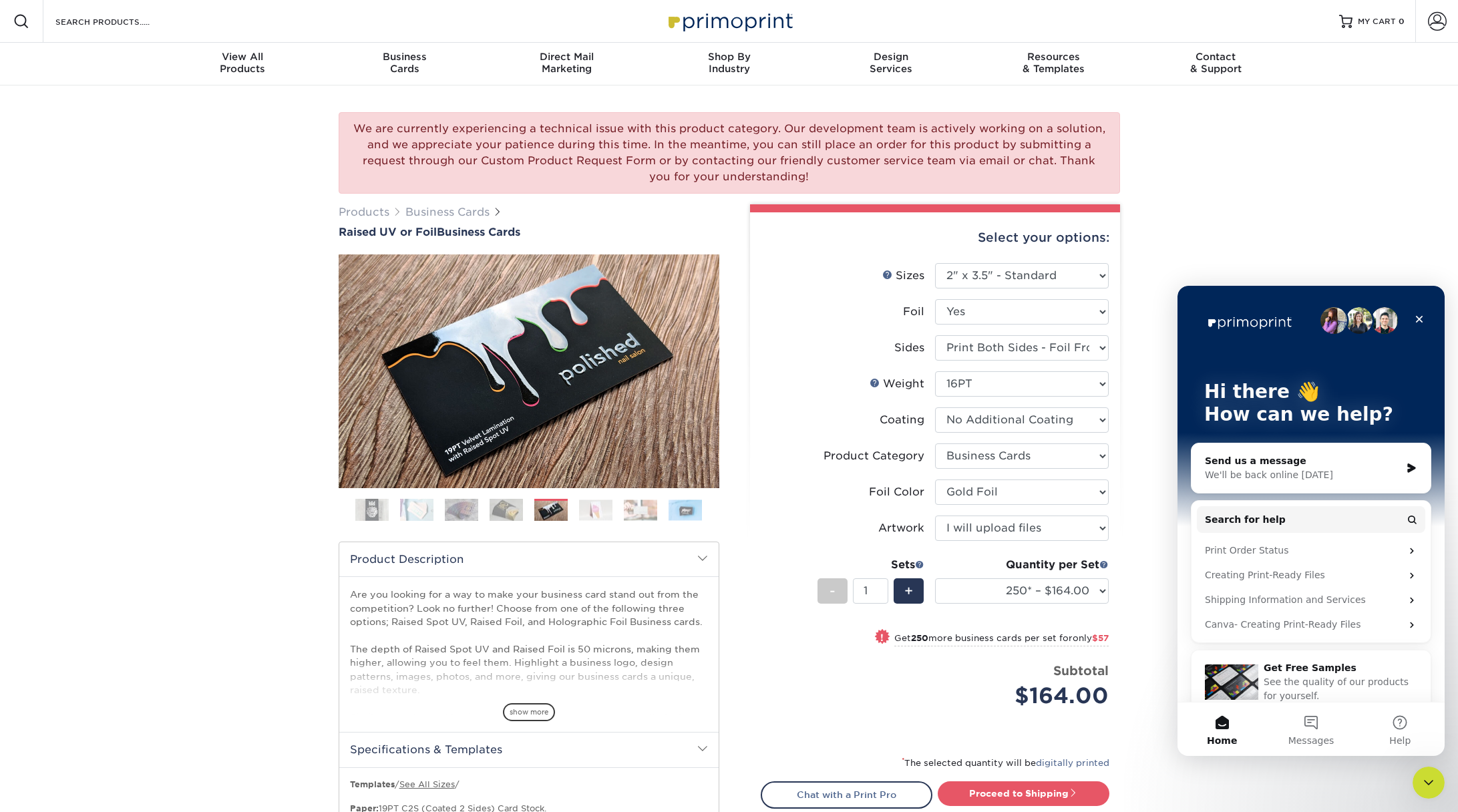
click at [601, 512] on img at bounding box center [595, 510] width 34 height 21
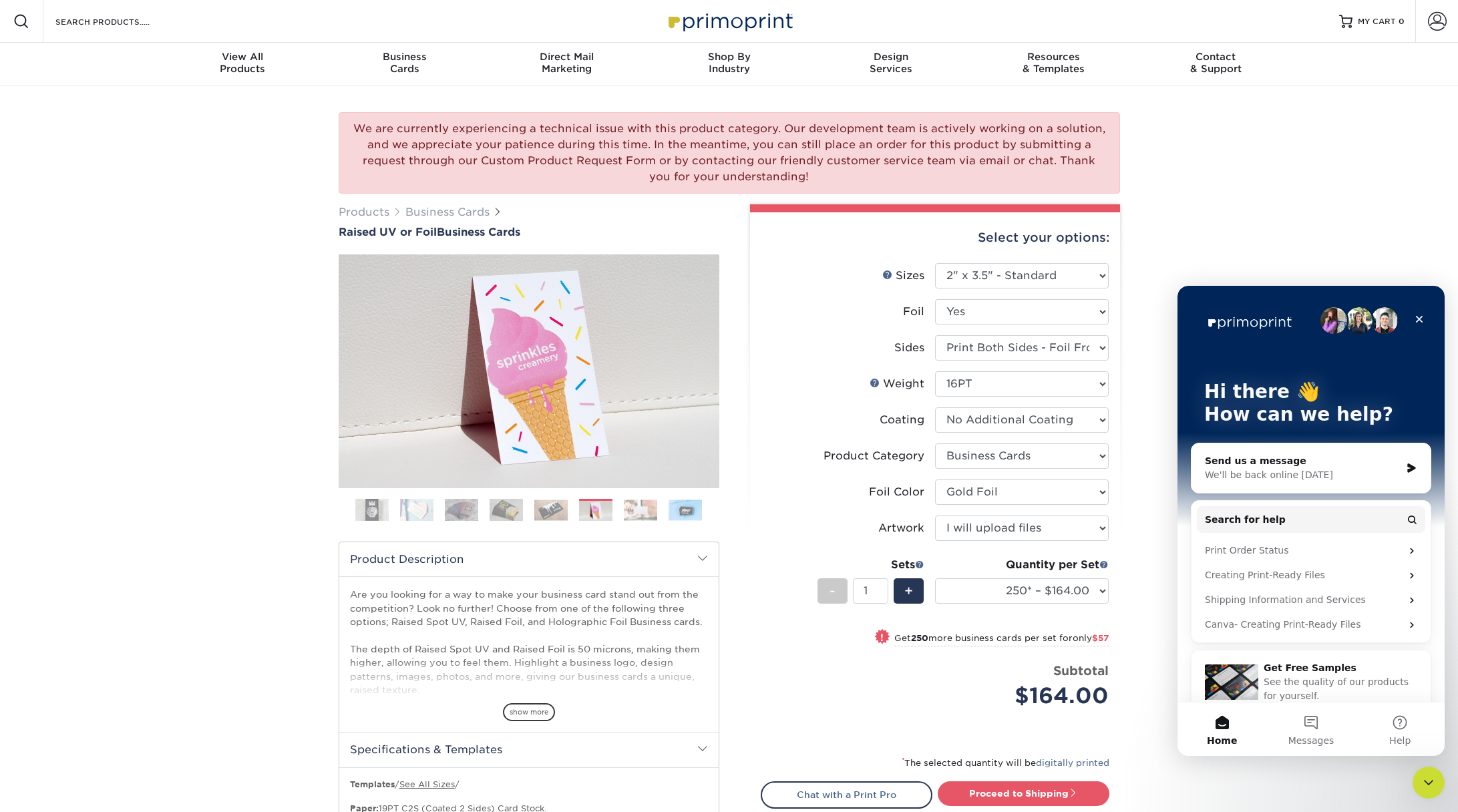
click at [639, 512] on img at bounding box center [640, 510] width 34 height 21
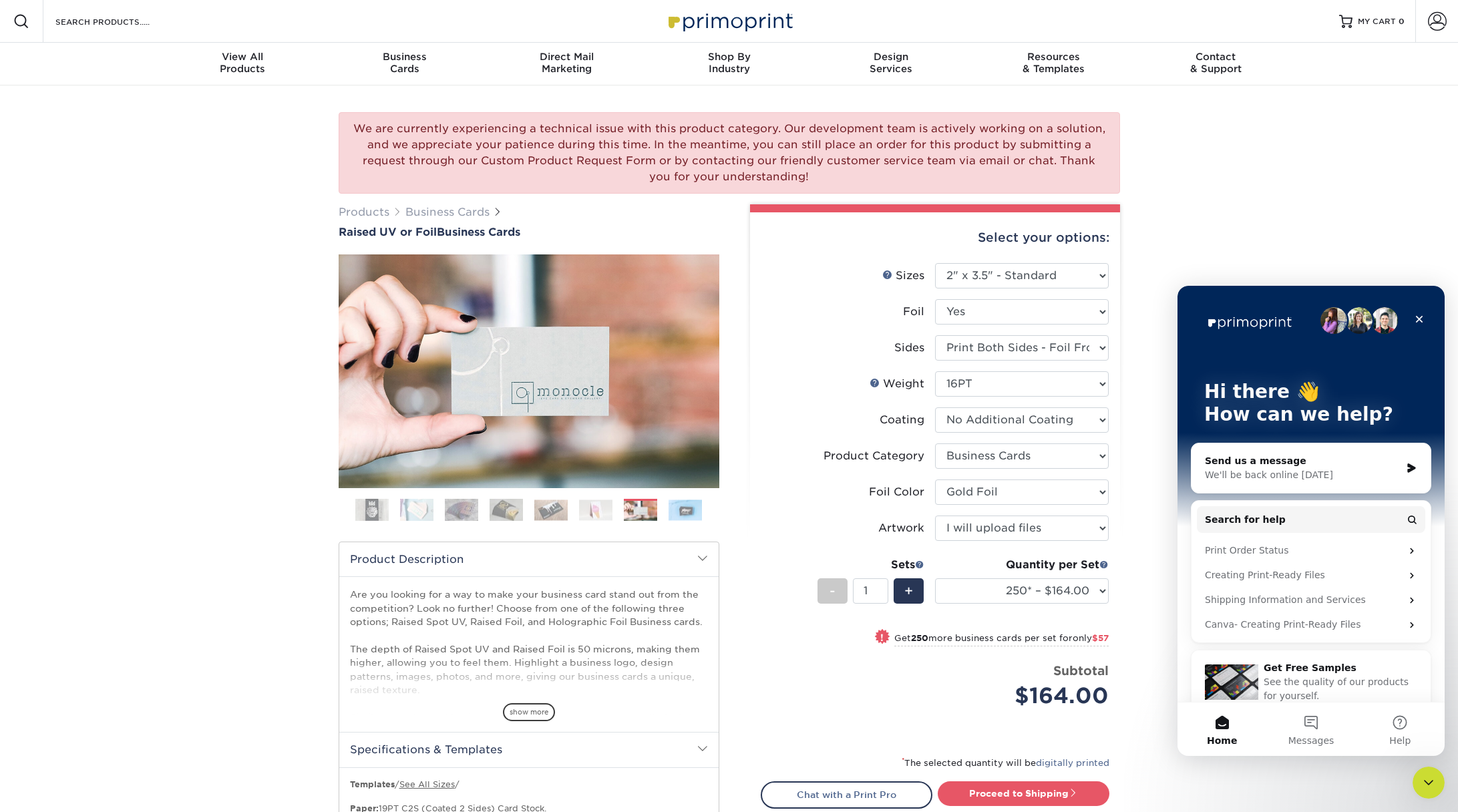
click at [671, 512] on img at bounding box center [685, 510] width 34 height 21
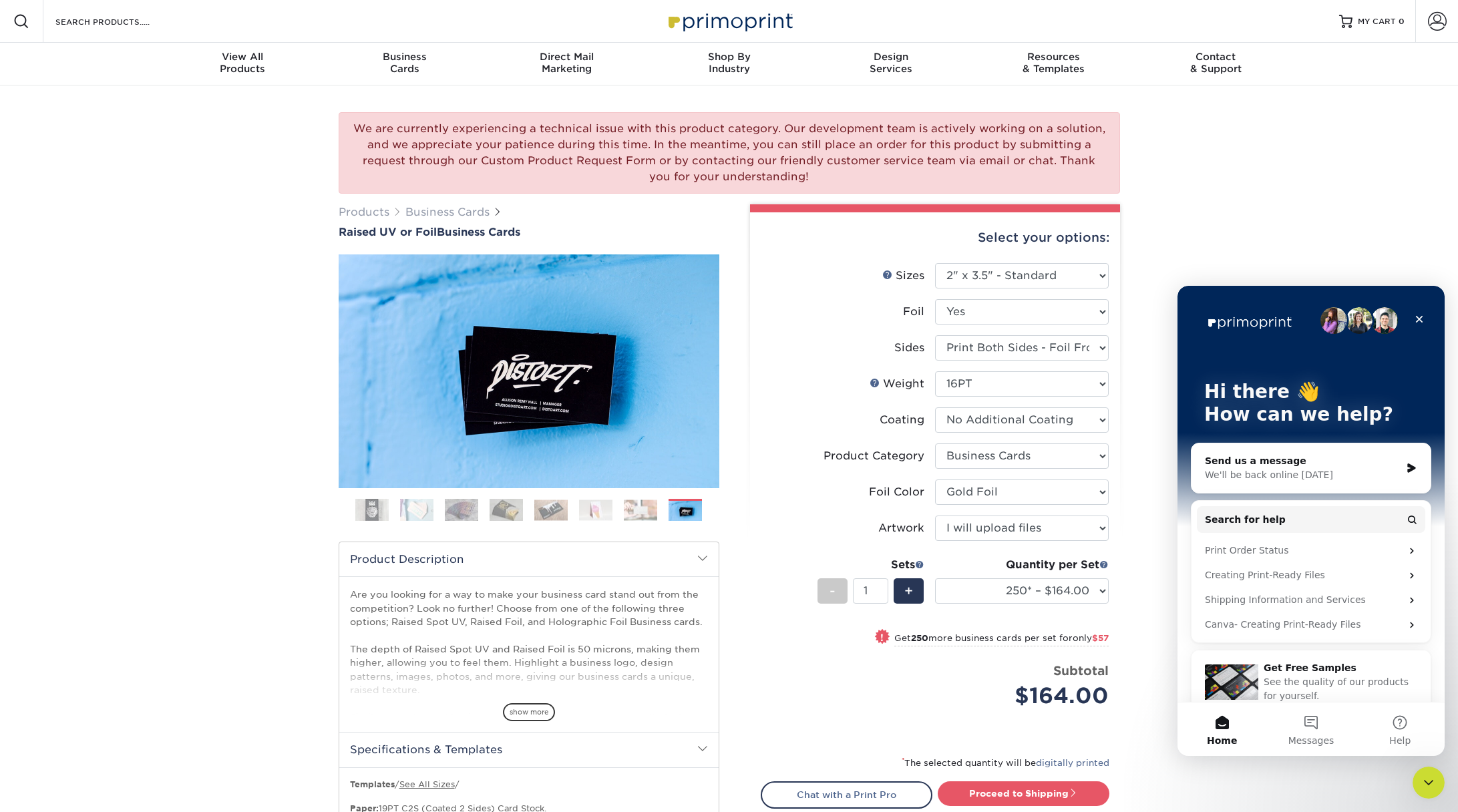
scroll to position [156, 0]
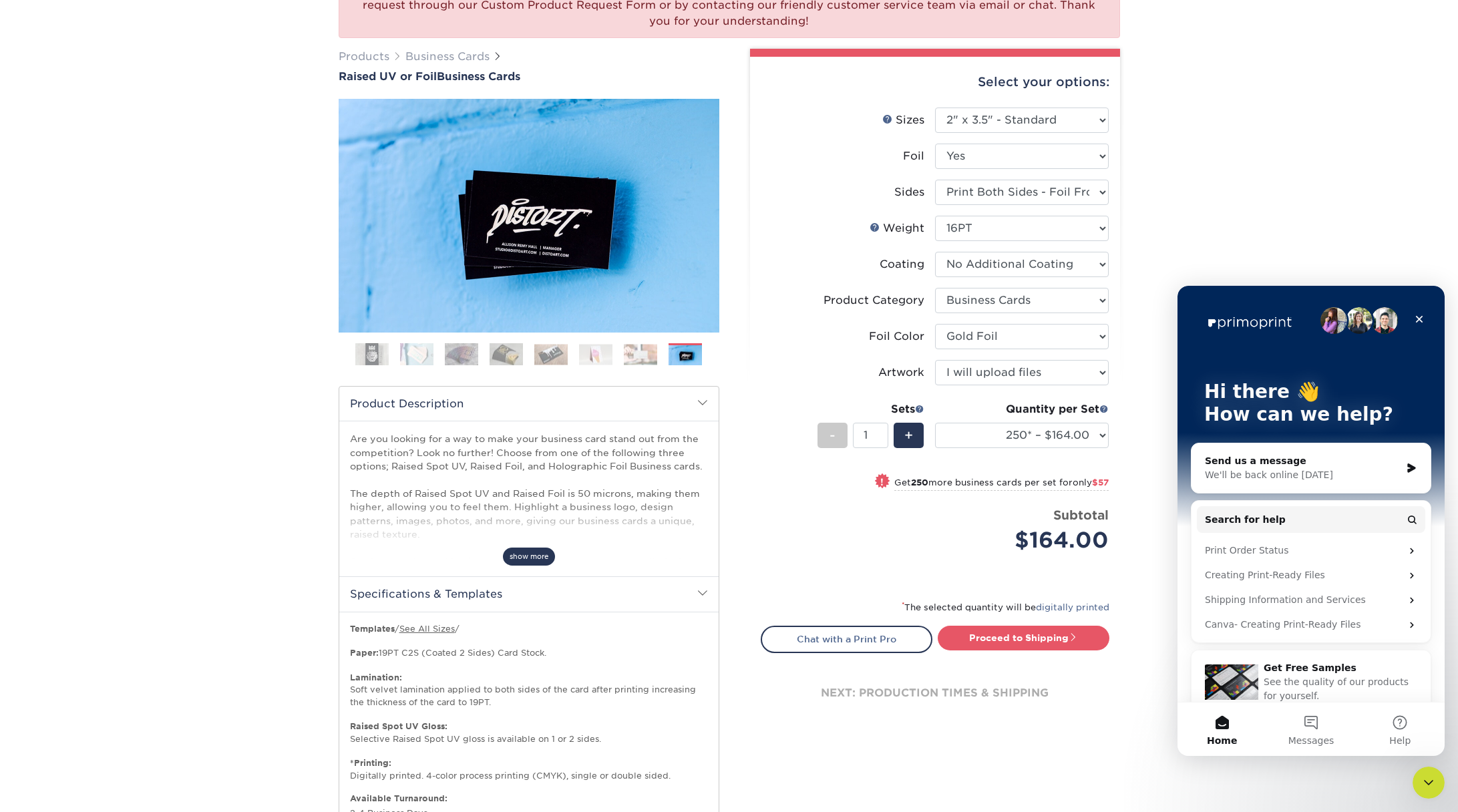
click at [532, 552] on span "show more" at bounding box center [529, 556] width 52 height 18
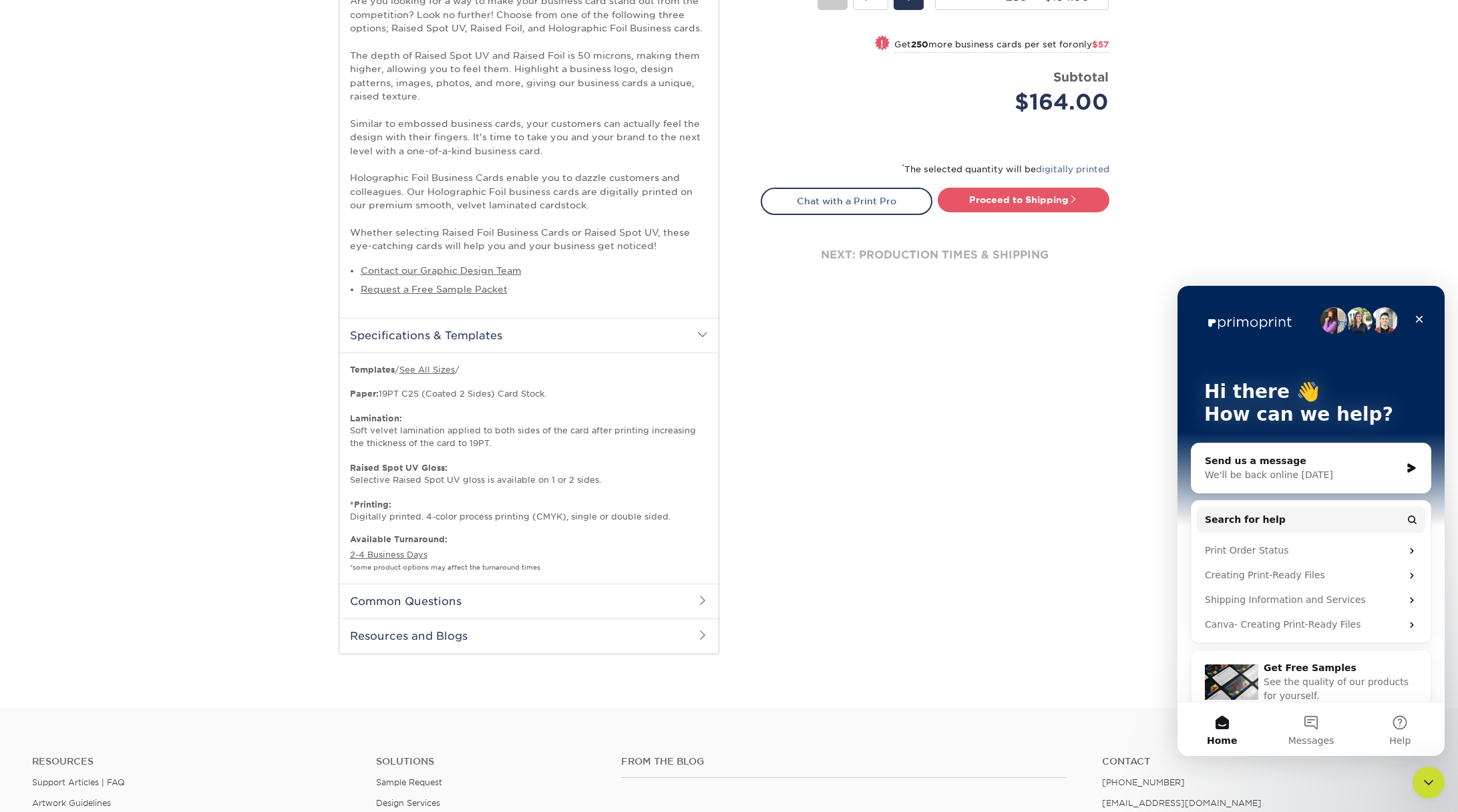
scroll to position [623, 0]
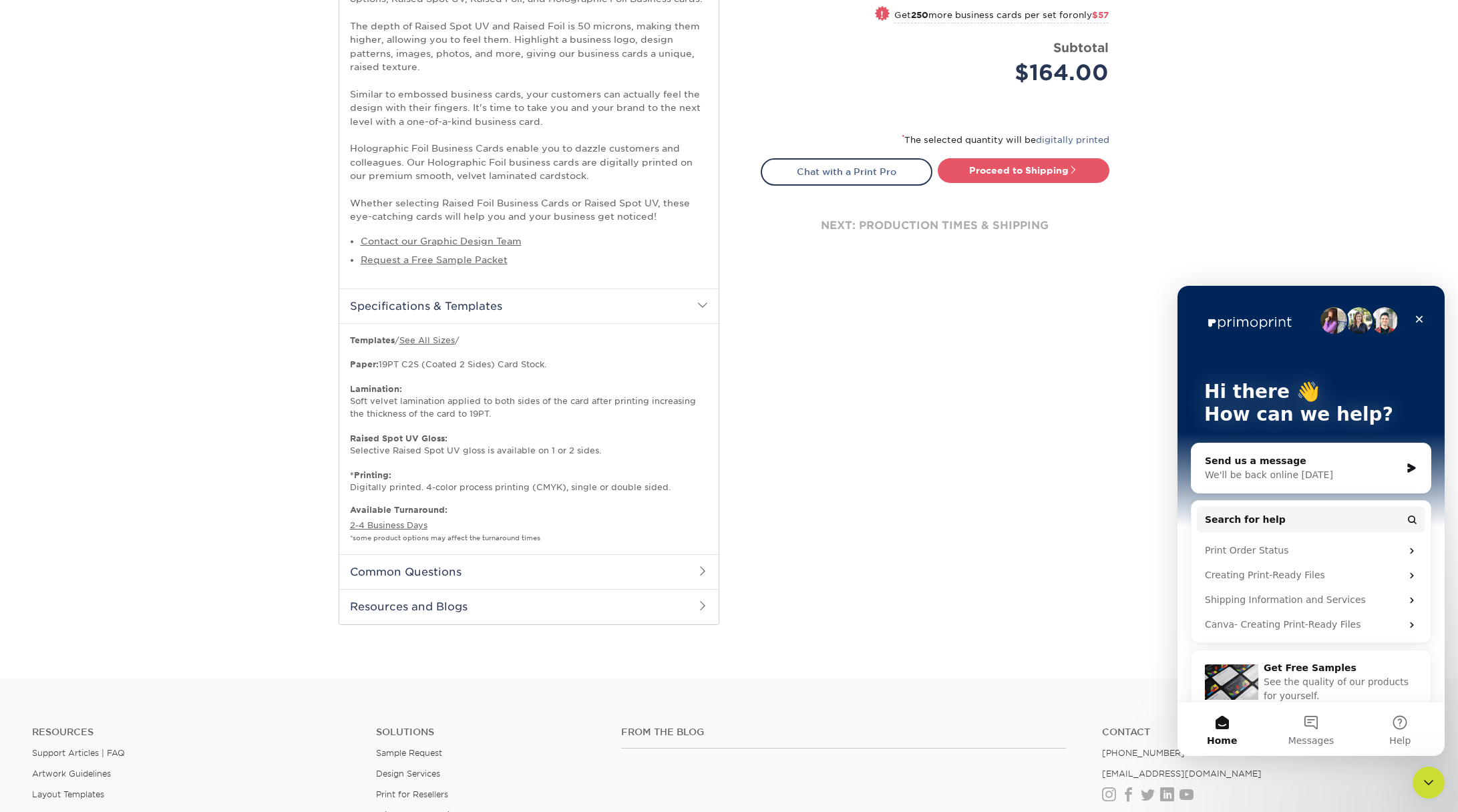
click at [517, 585] on h2 "Common Questions" at bounding box center [529, 571] width 379 height 35
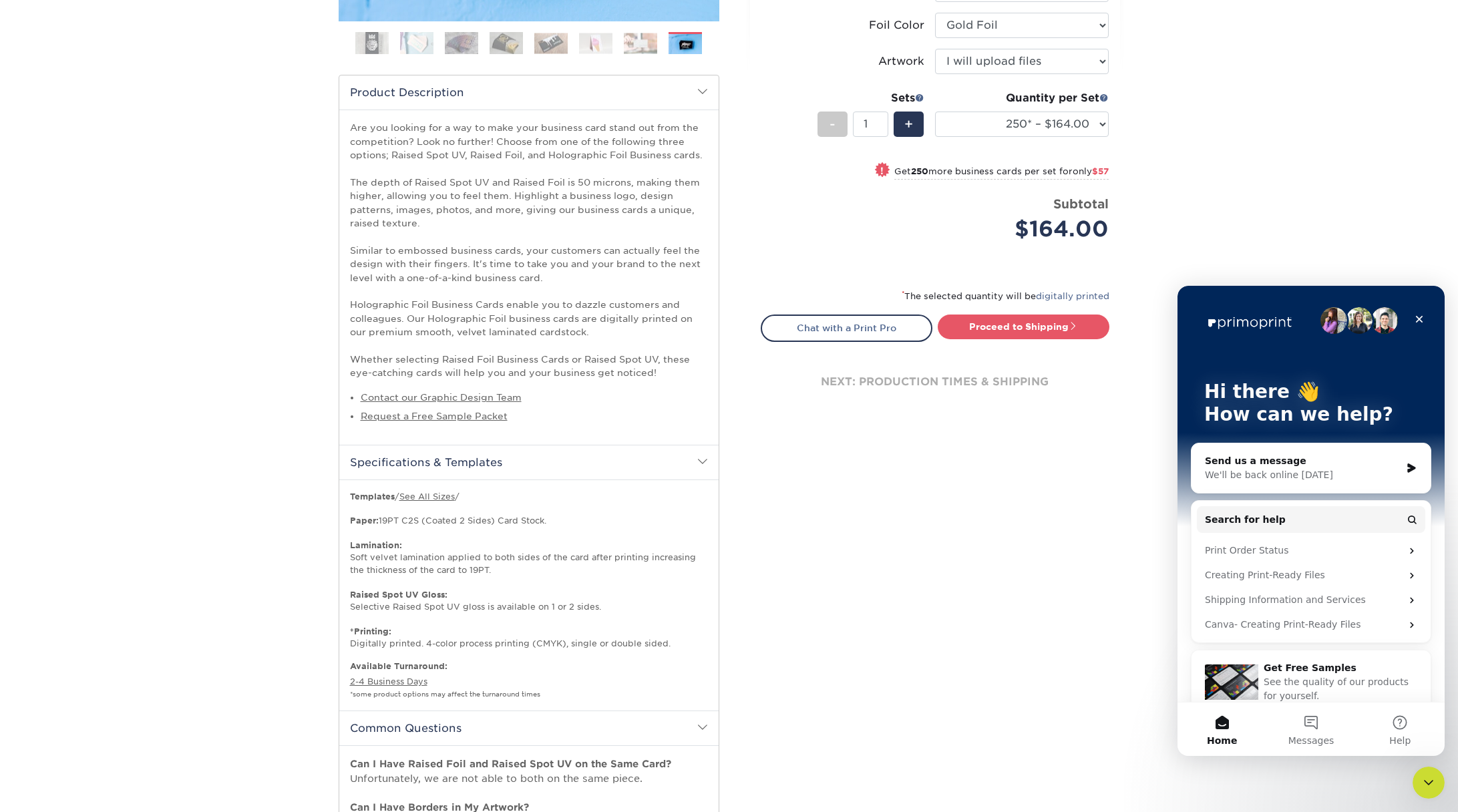
scroll to position [468, 0]
click at [406, 494] on link "See All Sizes" at bounding box center [427, 496] width 56 height 10
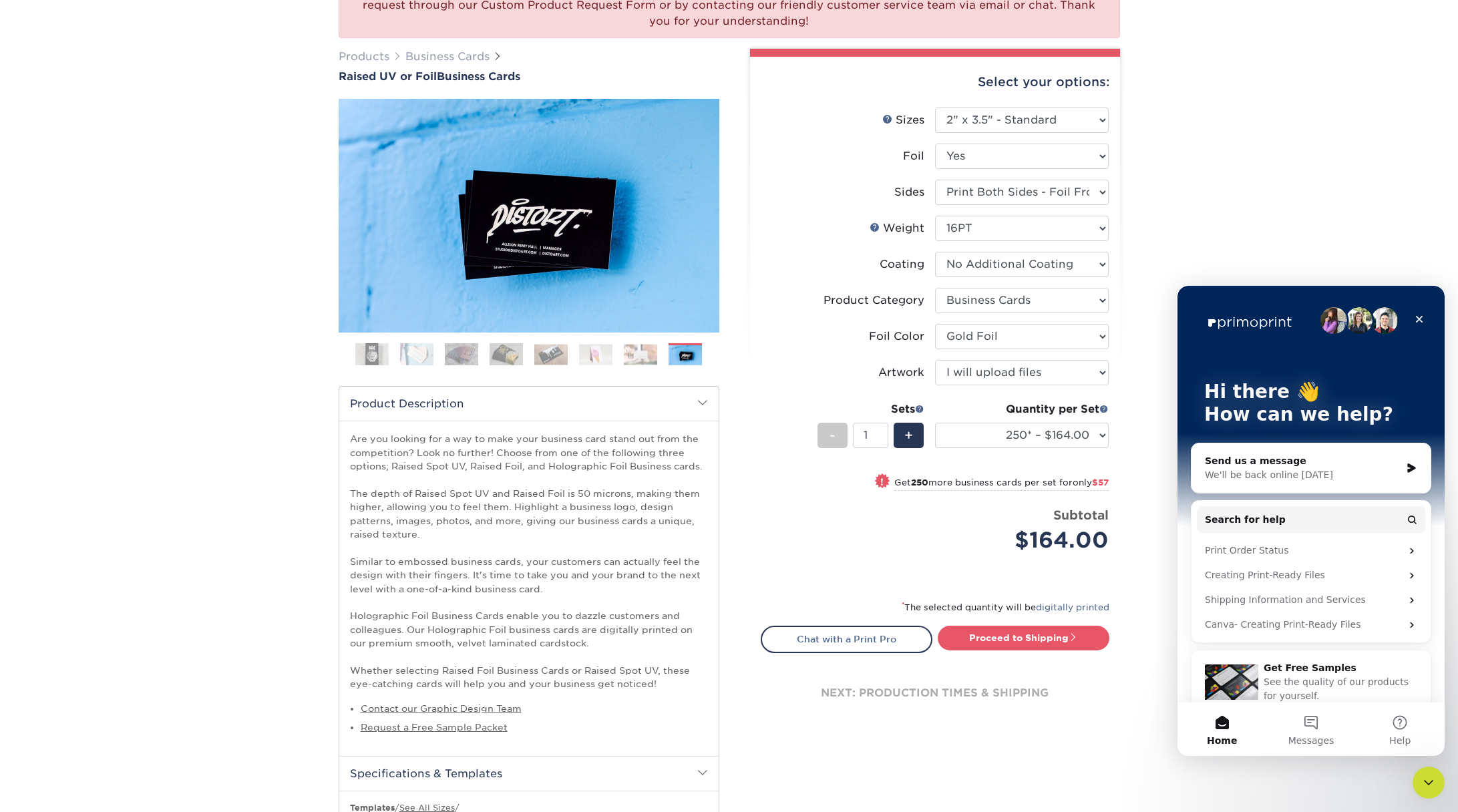
scroll to position [0, 0]
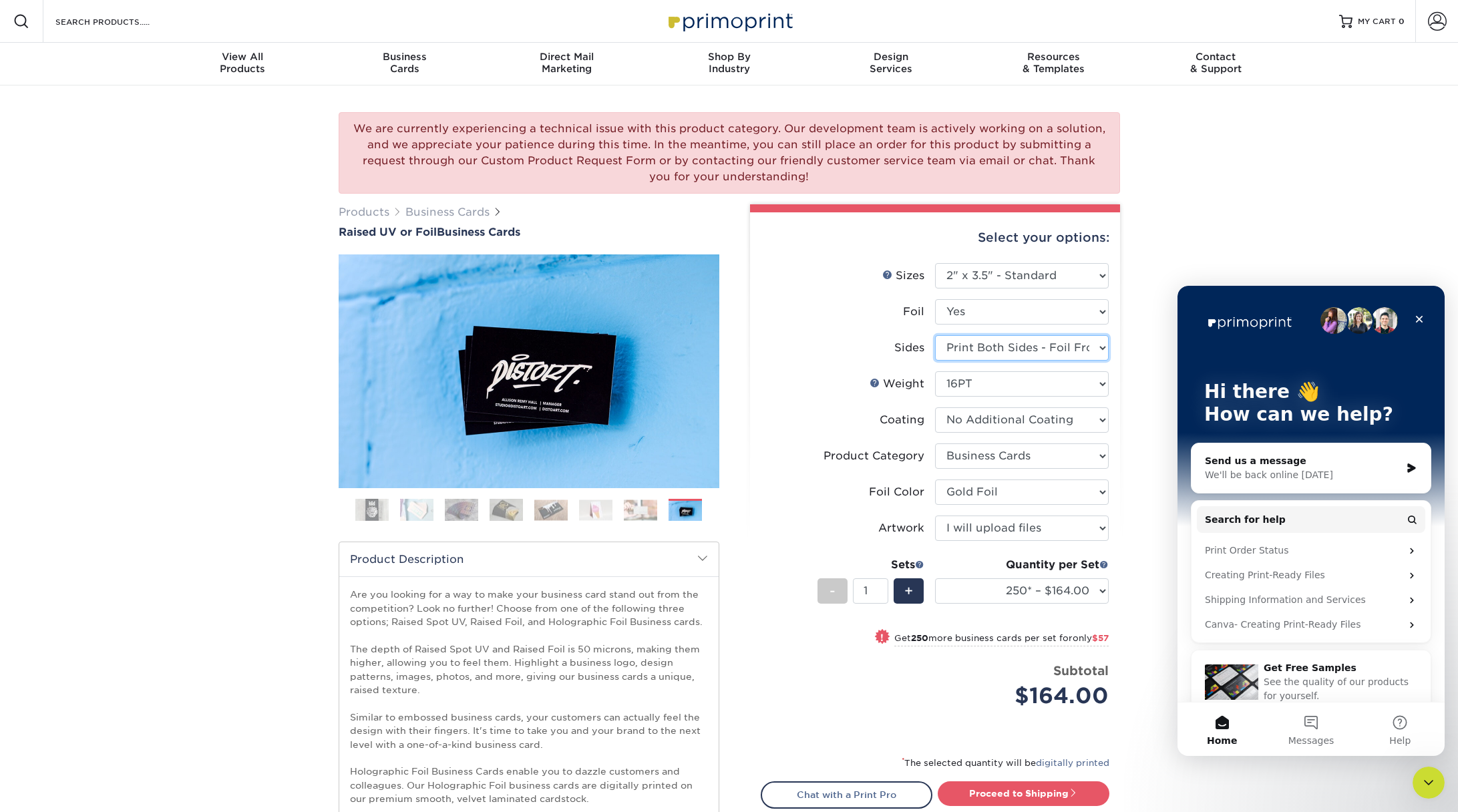
click at [993, 348] on select "Please Select Print Both Sides - Foil Both Sides Print Both Sides - Foil Front …" at bounding box center [1021, 348] width 174 height 25
click at [994, 307] on select "Please Select No Yes" at bounding box center [1021, 311] width 174 height 25
click at [1003, 385] on select "Please Select 16PT" at bounding box center [1021, 383] width 174 height 25
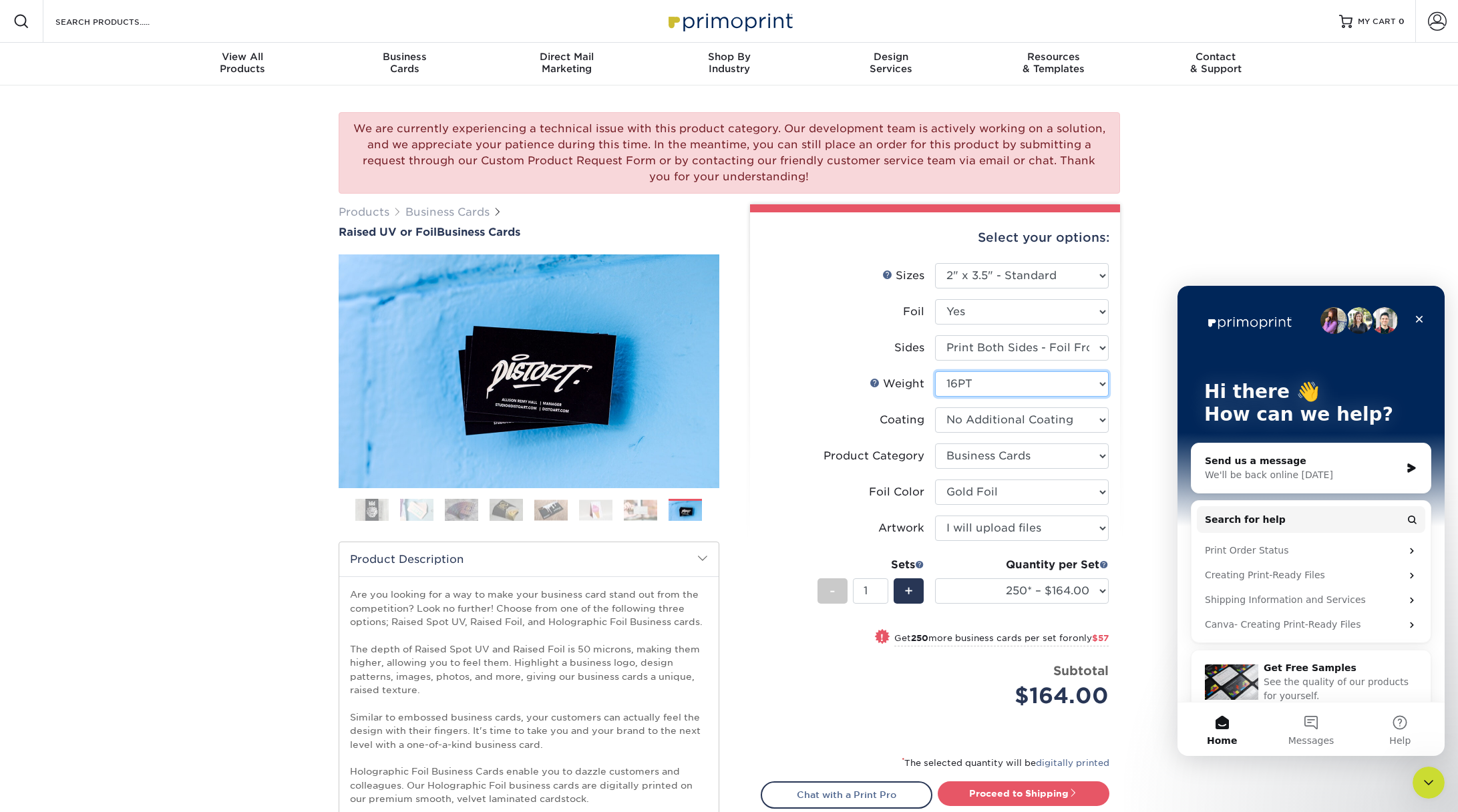
click at [1003, 385] on select "Please Select 16PT" at bounding box center [1021, 383] width 174 height 25
click at [1003, 425] on select at bounding box center [1021, 420] width 174 height 25
click at [800, 394] on label "Weight Help Weight" at bounding box center [848, 383] width 174 height 25
click at [992, 349] on select "Please Select Print Both Sides - Foil Both Sides Print Both Sides - Foil Front …" at bounding box center [1021, 348] width 174 height 25
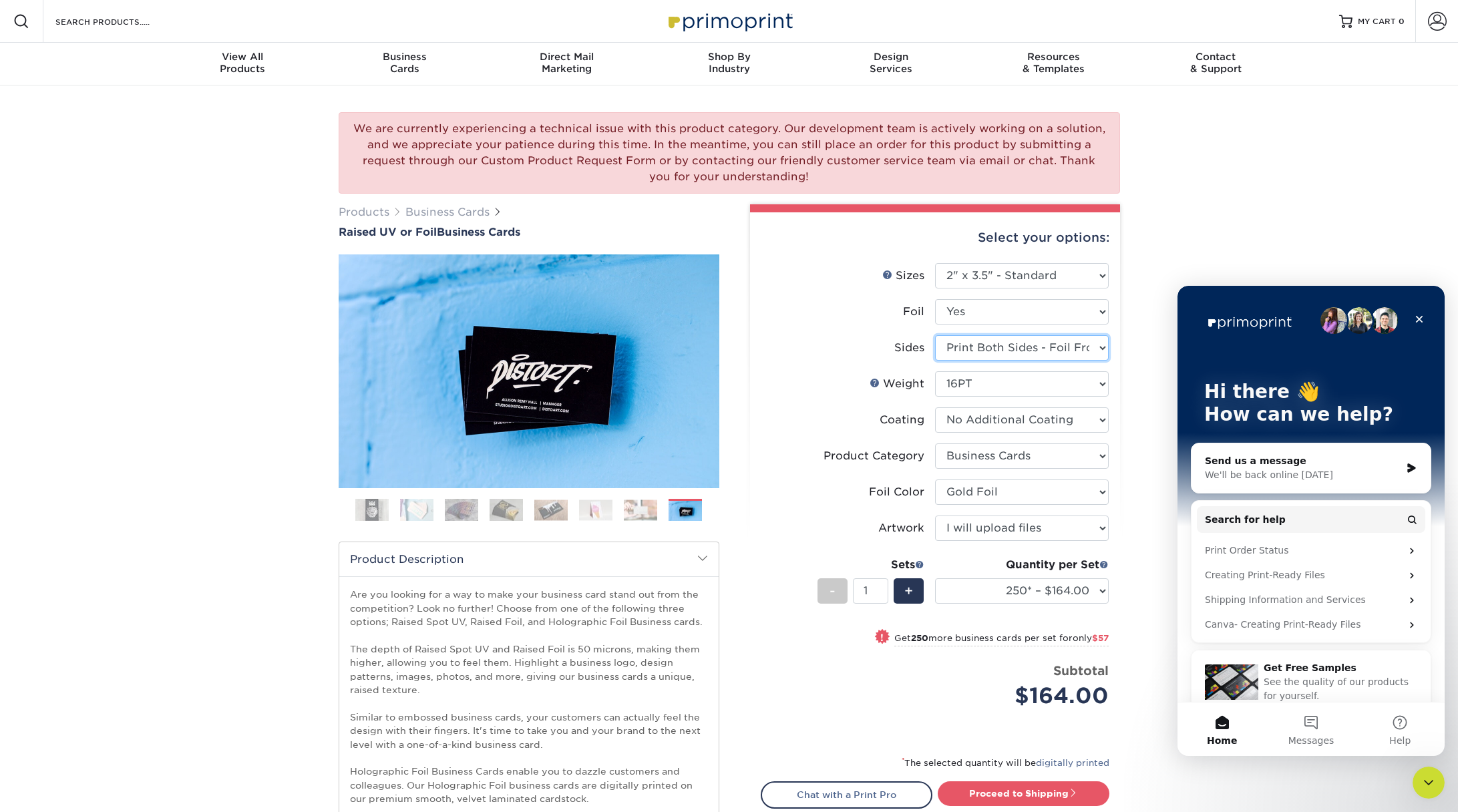
click at [992, 349] on select "Please Select Print Both Sides - Foil Both Sides Print Both Sides - Foil Front …" at bounding box center [1021, 348] width 174 height 25
click at [1265, 220] on div "We are currently experiencing a technical issue with this product category. Our…" at bounding box center [729, 775] width 1458 height 1378
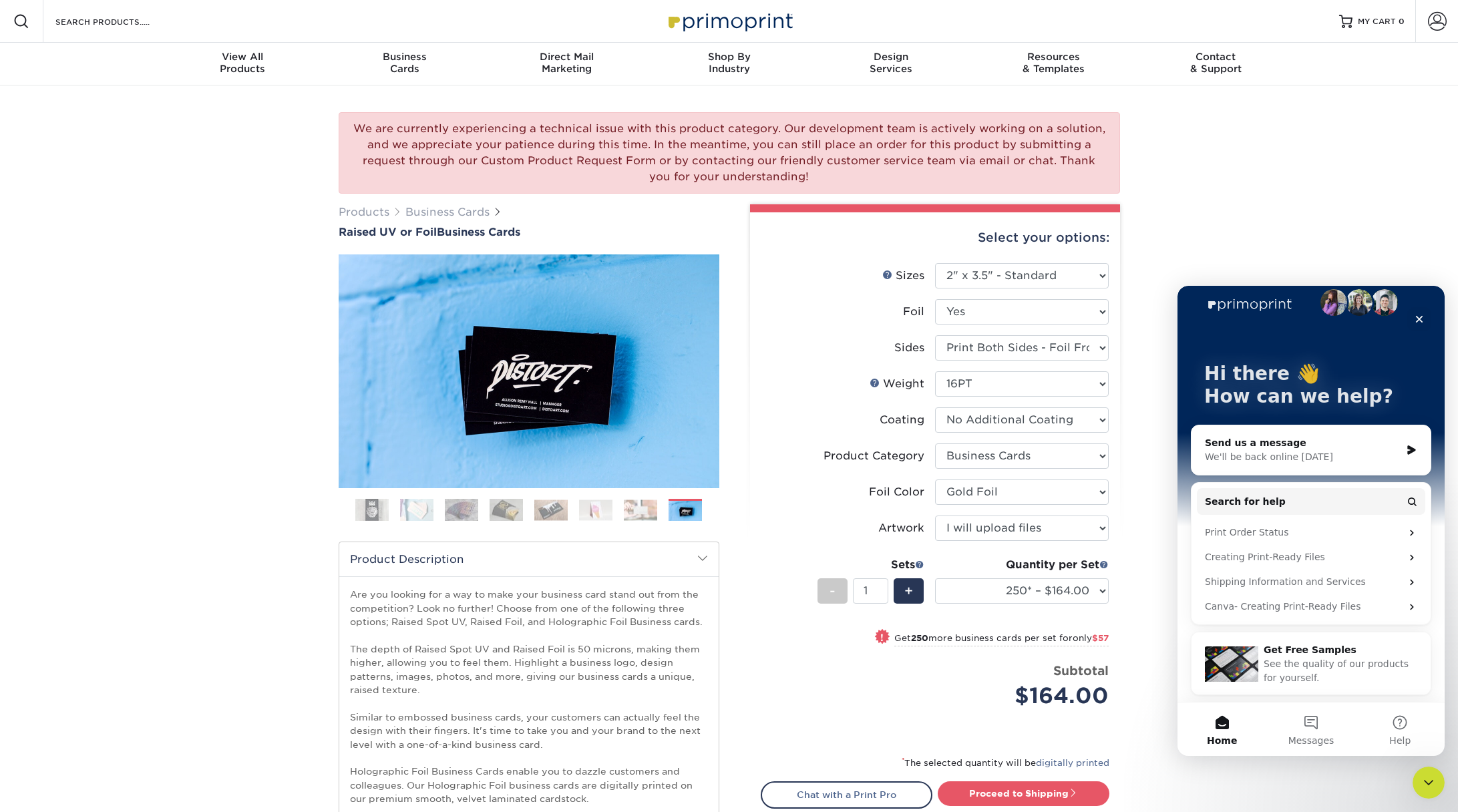
click at [1252, 165] on div "We are currently experiencing a technical issue with this product category. Our…" at bounding box center [729, 775] width 1458 height 1378
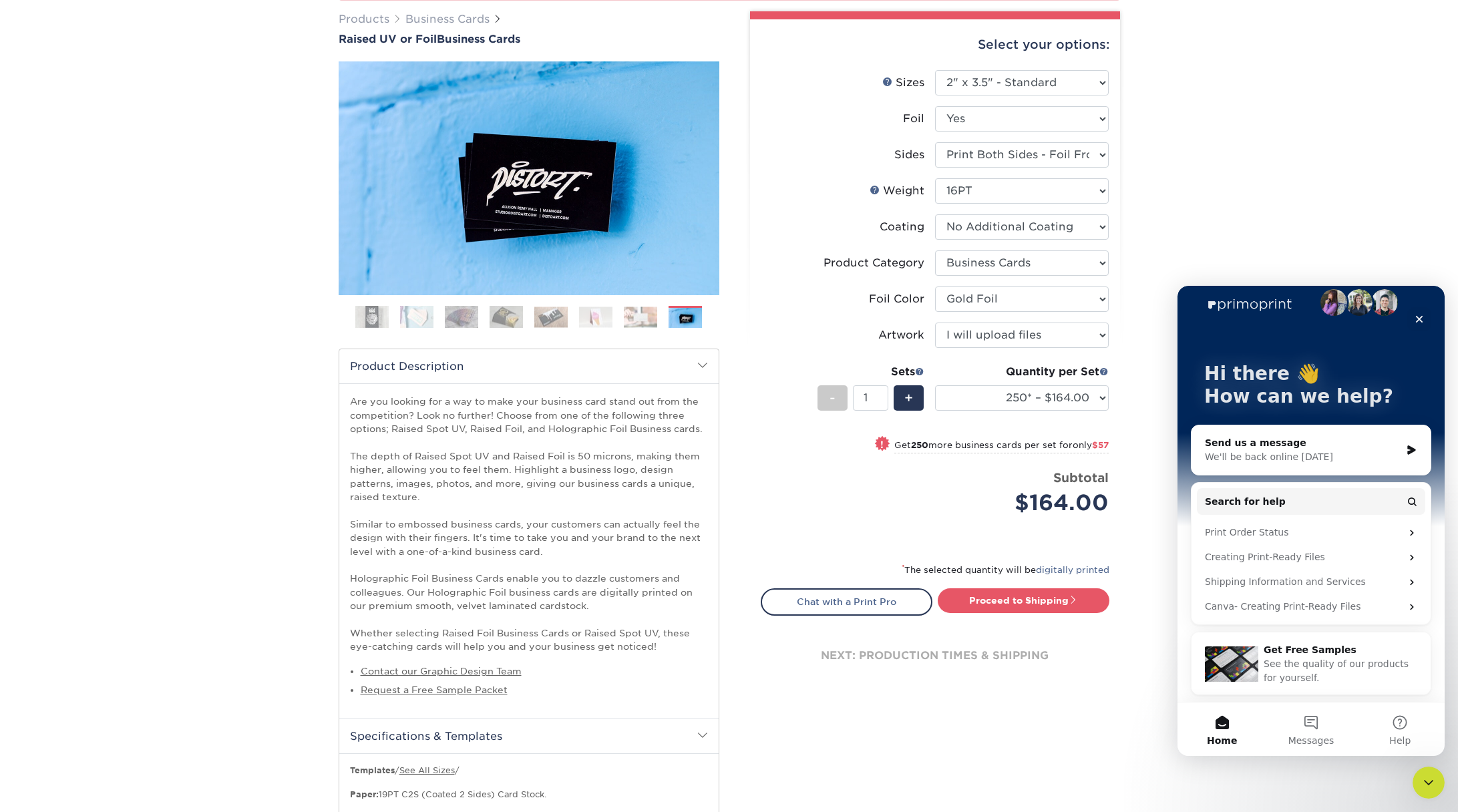
scroll to position [0, 0]
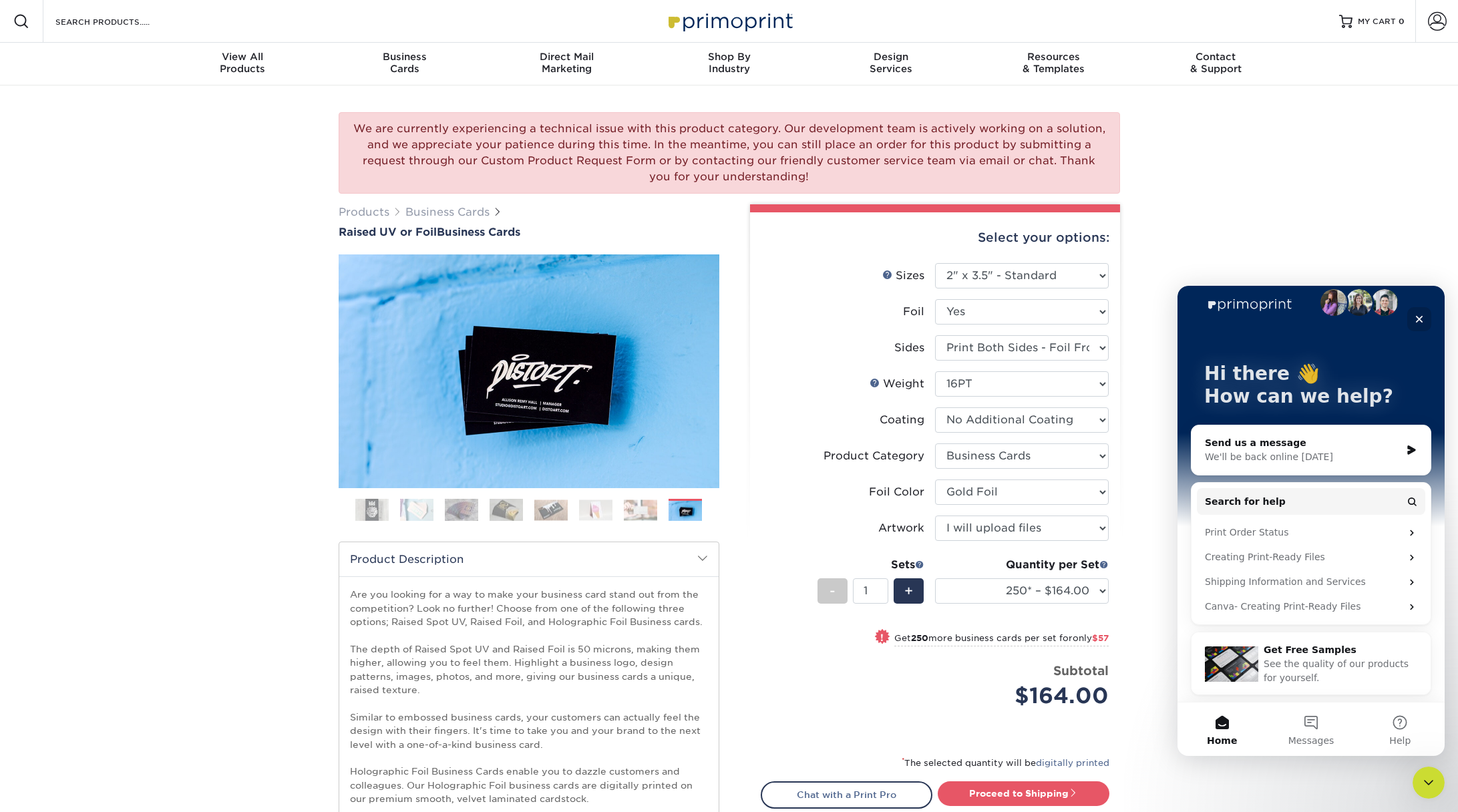
click at [1420, 318] on icon "Close" at bounding box center [1419, 320] width 11 height 11
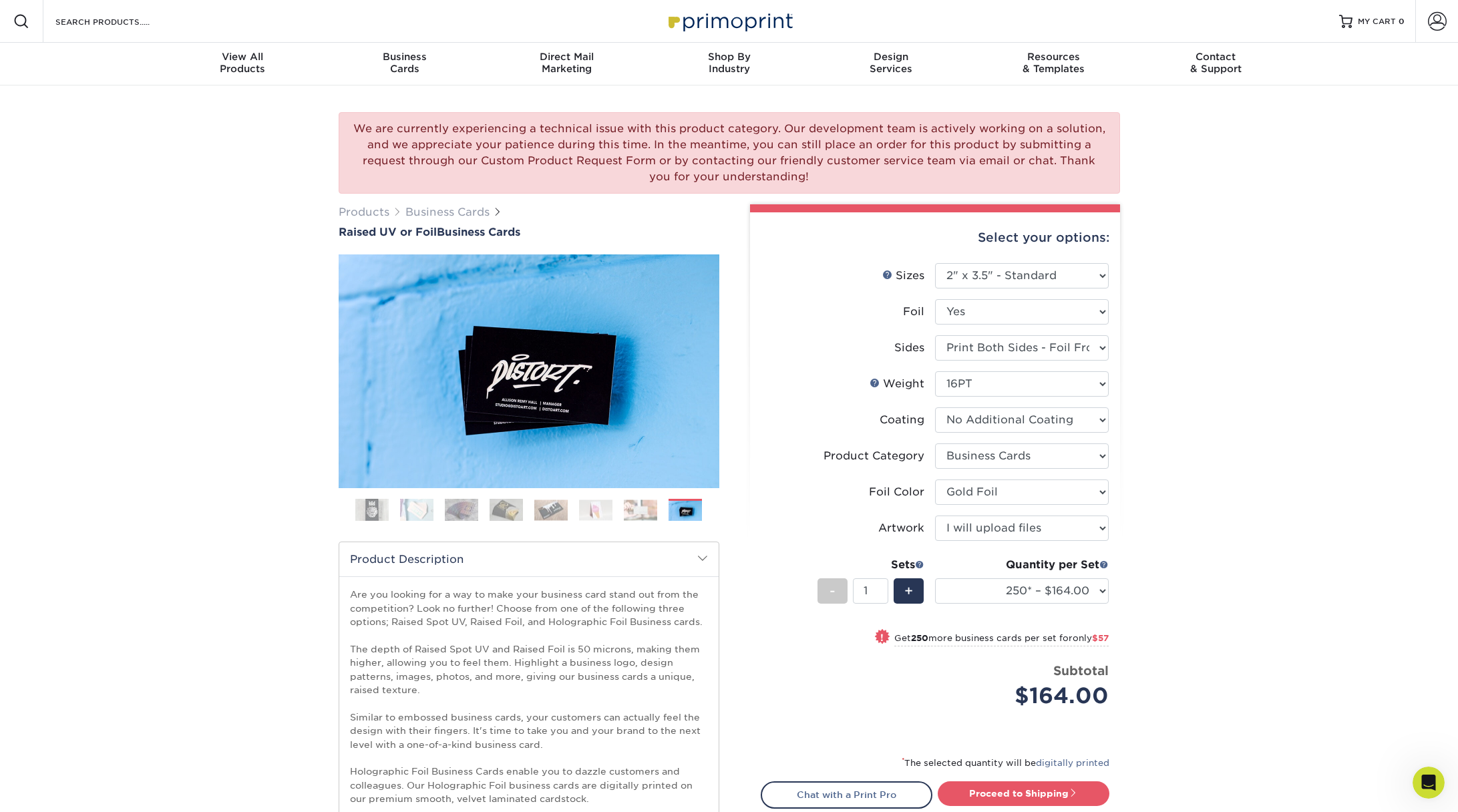
click at [1317, 183] on div "We are currently experiencing a technical issue with this product category. Our…" at bounding box center [729, 775] width 1458 height 1378
click at [184, 261] on div "We are currently experiencing a technical issue with this product category. Our…" at bounding box center [729, 775] width 1458 height 1378
click at [207, 291] on div "We are currently experiencing a technical issue with this product category. Our…" at bounding box center [729, 775] width 1458 height 1378
click at [208, 291] on div "We are currently experiencing a technical issue with this product category. Our…" at bounding box center [729, 775] width 1458 height 1378
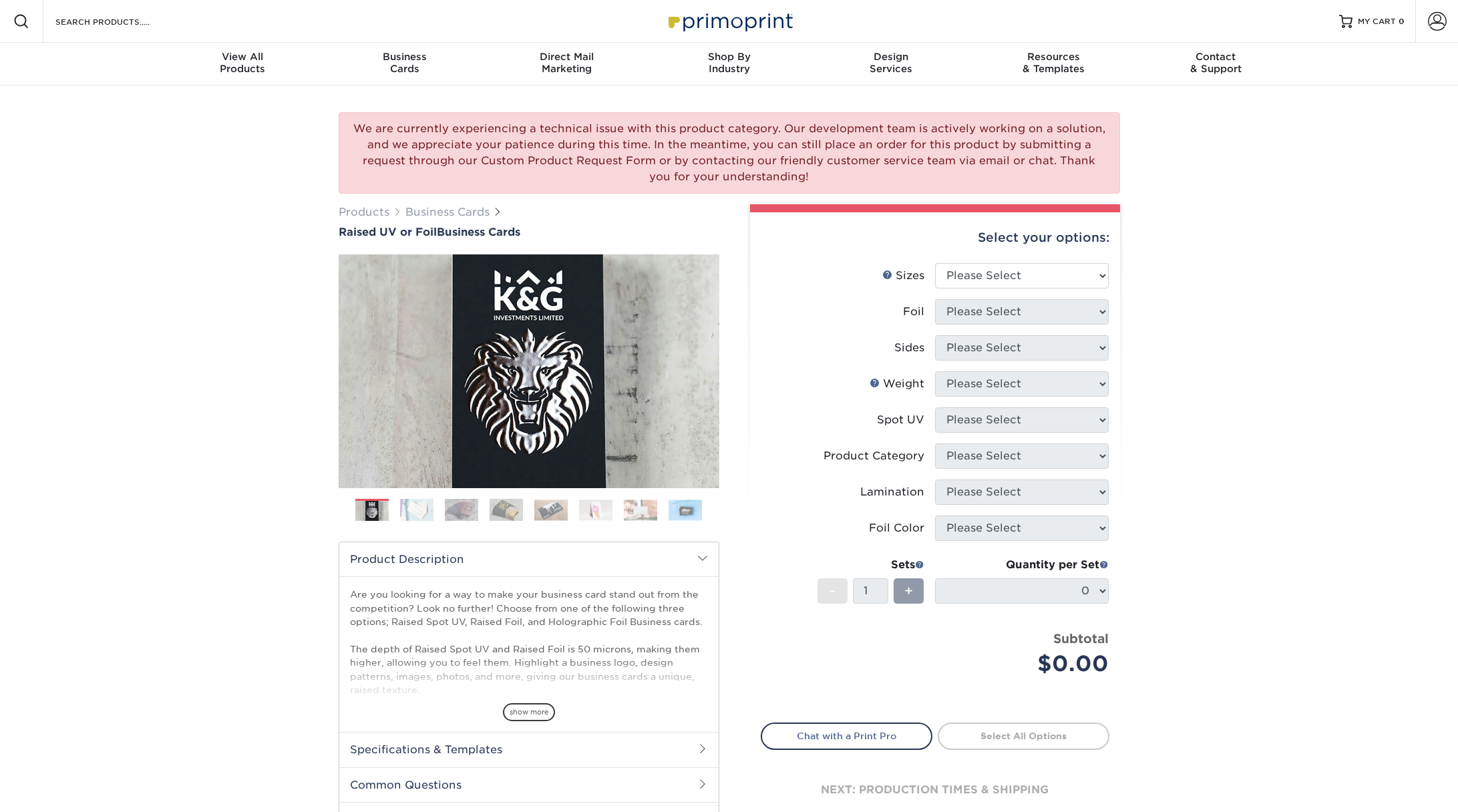
click at [1215, 288] on div "We are currently experiencing a technical issue with this product category. Our…" at bounding box center [729, 488] width 1458 height 805
